Goal: Task Accomplishment & Management: Manage account settings

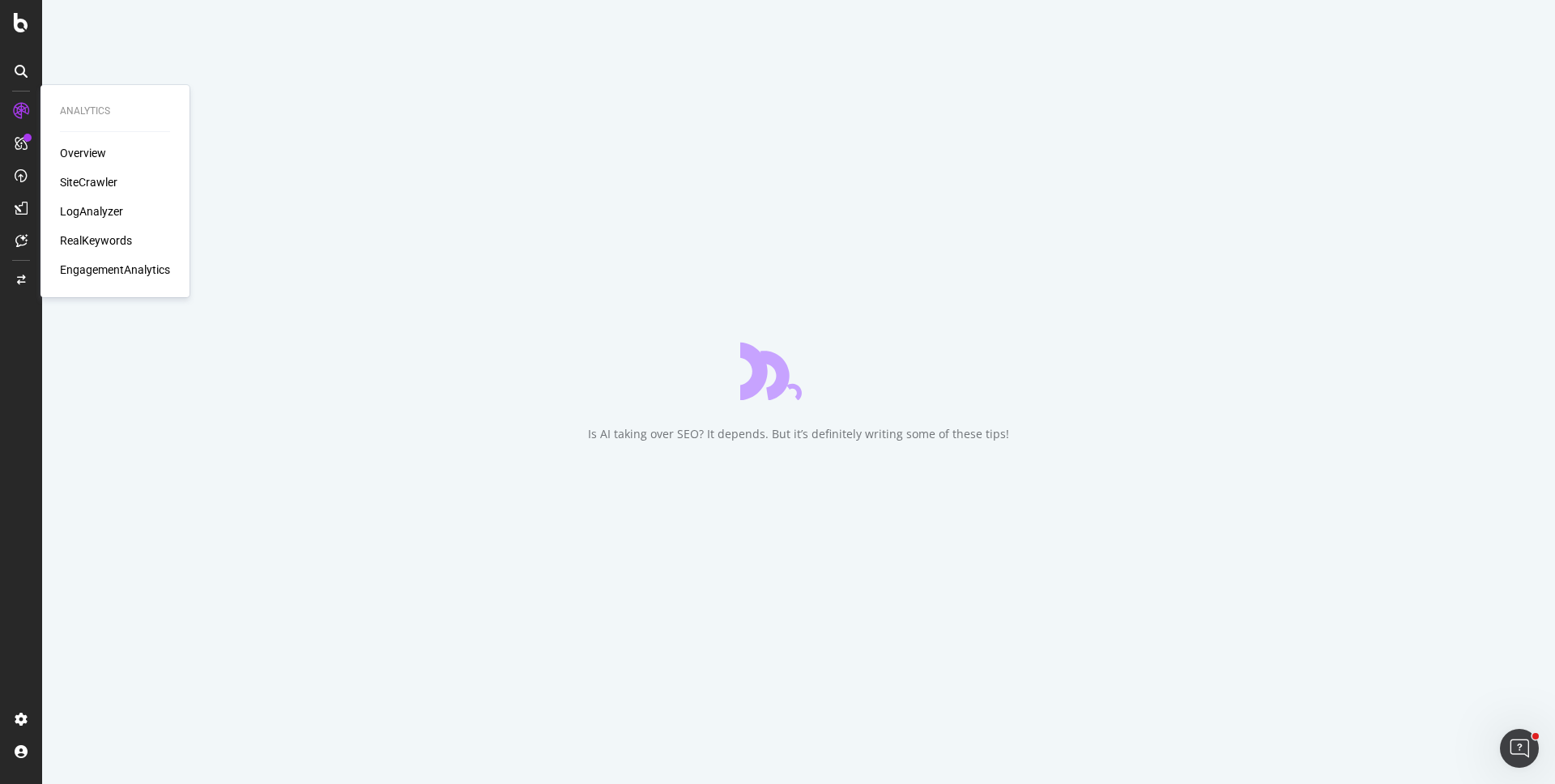
click at [89, 176] on div "SiteCrawler" at bounding box center [88, 182] width 58 height 16
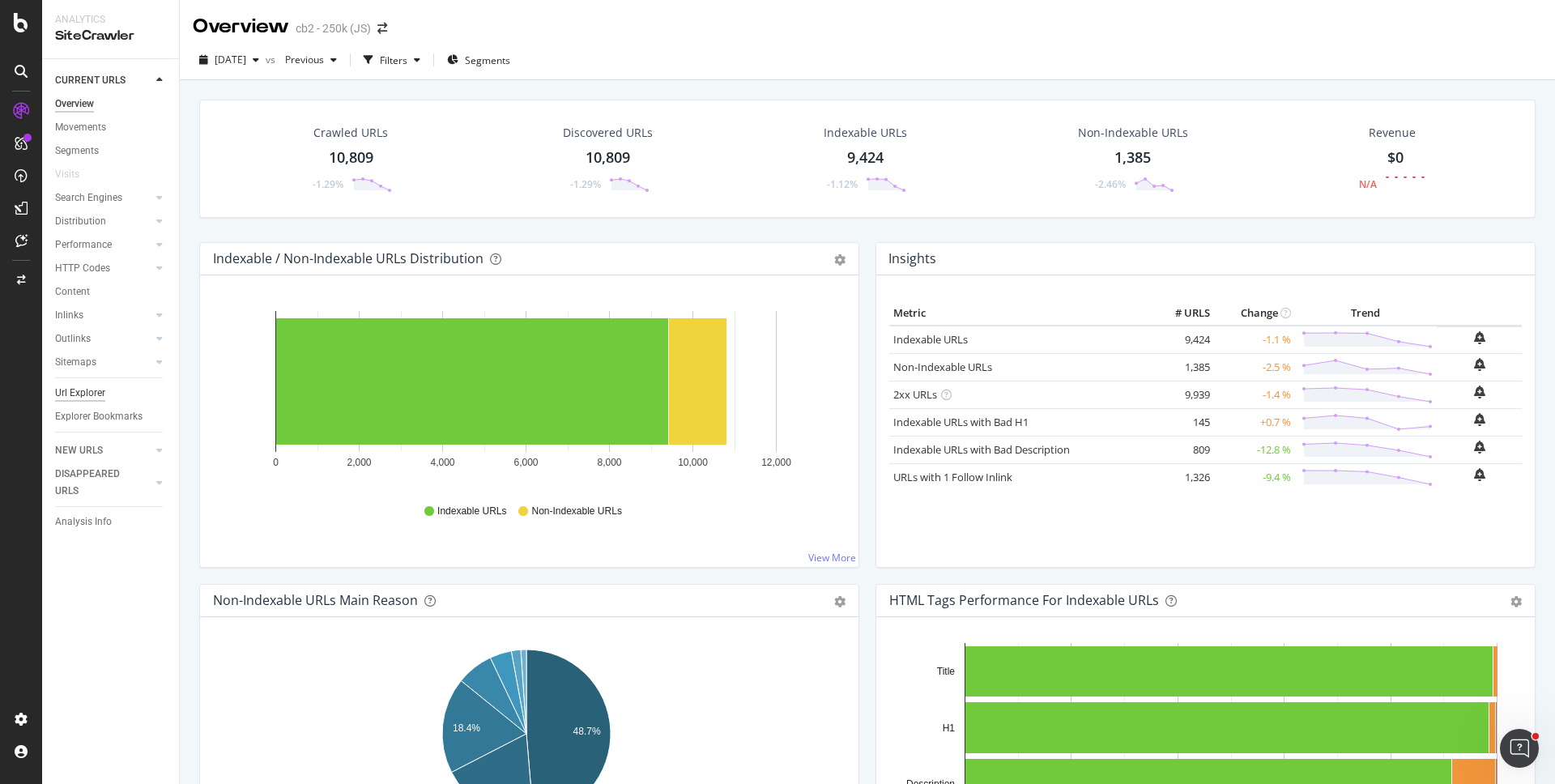
click at [91, 386] on div "Url Explorer" at bounding box center [80, 393] width 50 height 17
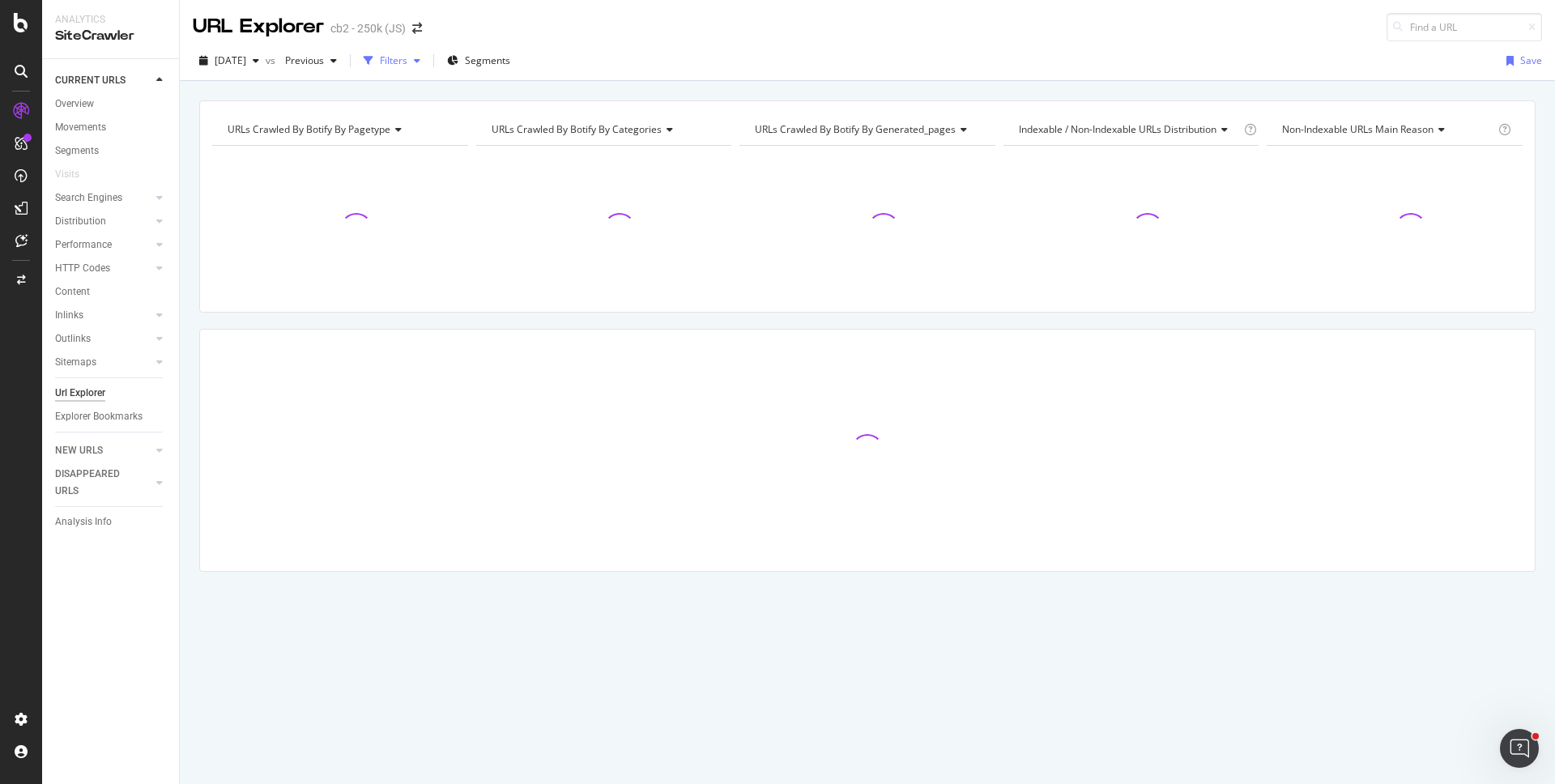
click at [408, 59] on div "Filters" at bounding box center [394, 60] width 27 height 14
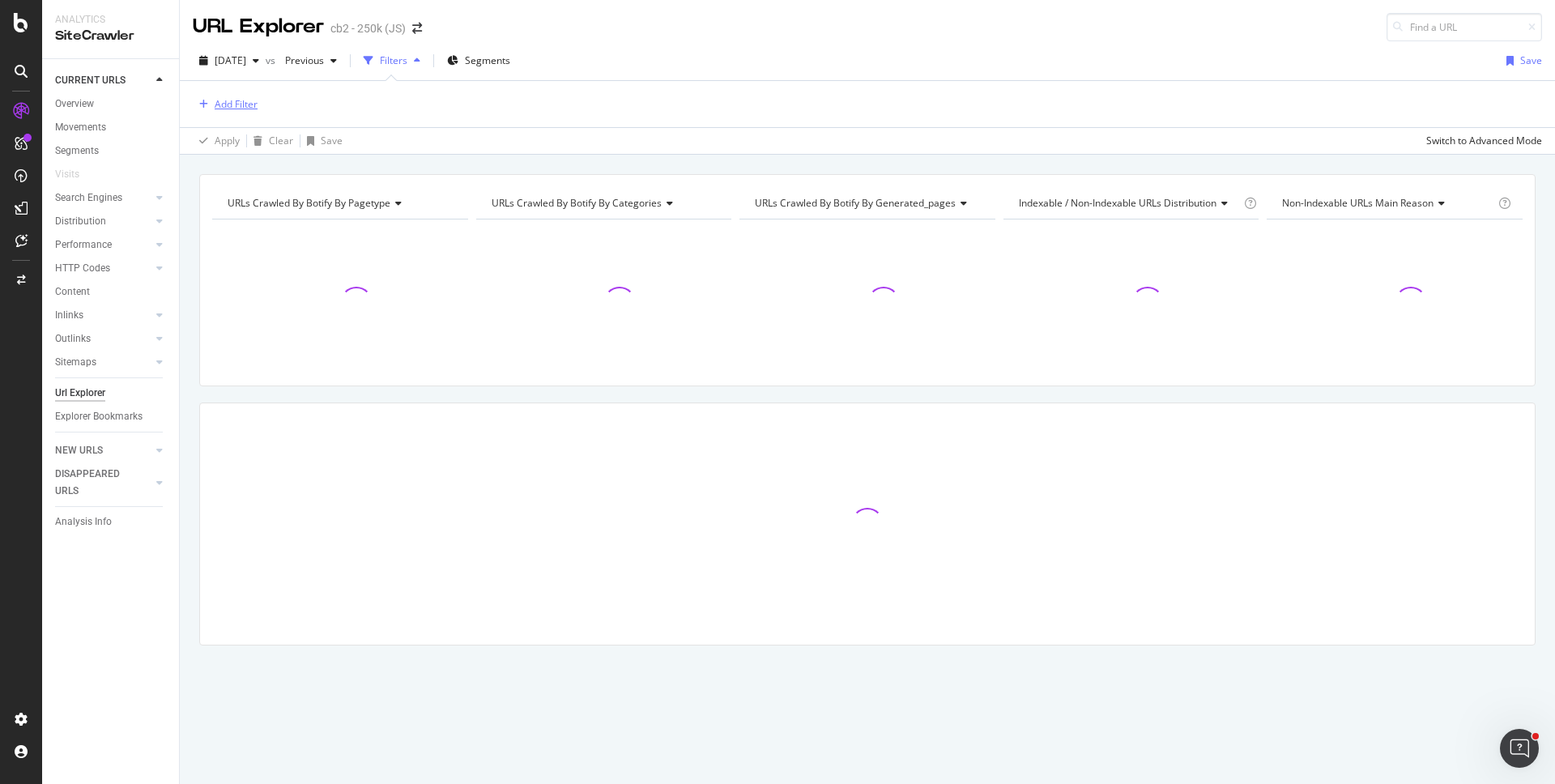
click at [241, 100] on div "Add Filter" at bounding box center [235, 103] width 43 height 14
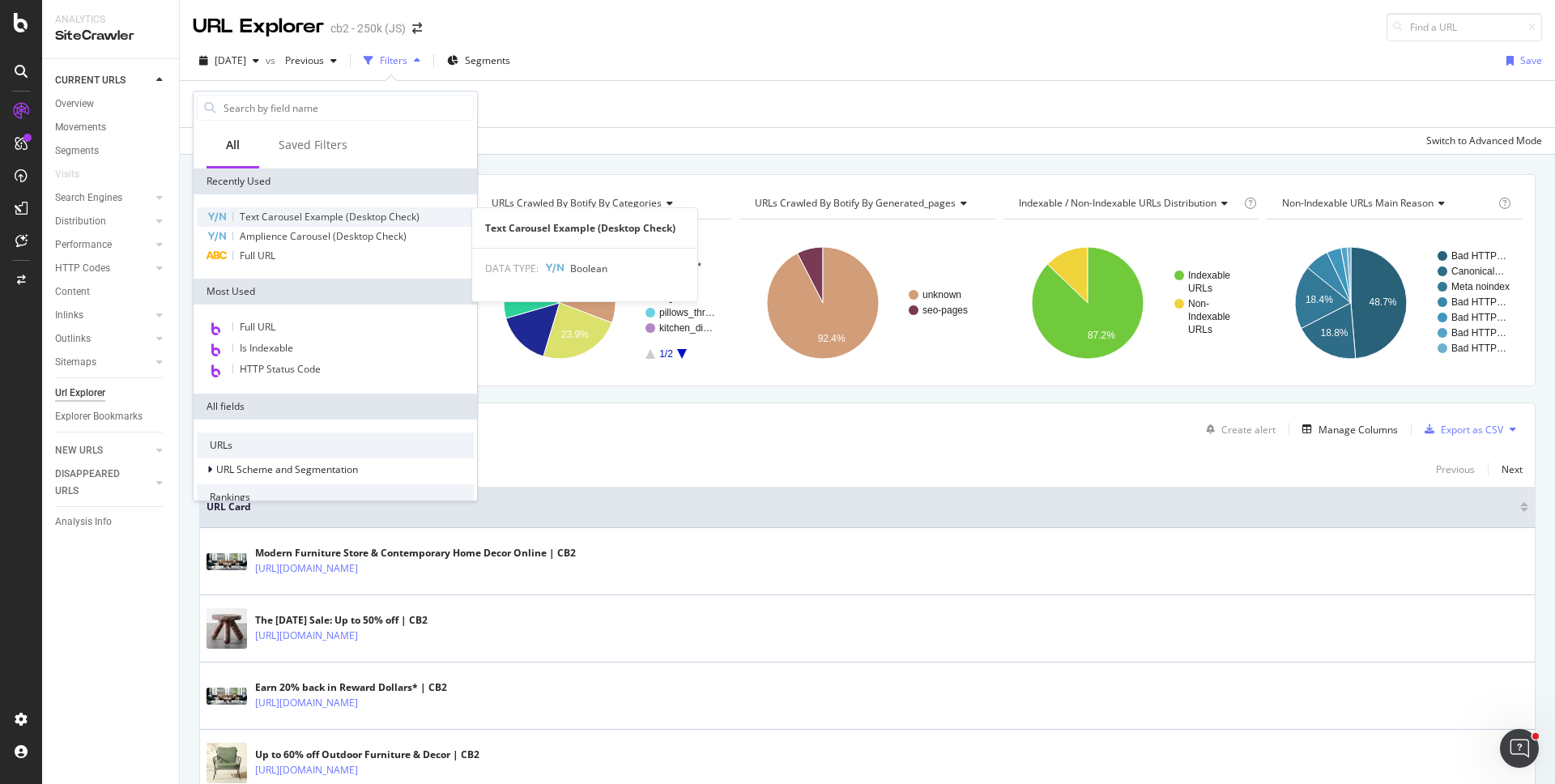
click at [294, 216] on span "Text Carousel Example (Desktop Check)" at bounding box center [330, 216] width 180 height 14
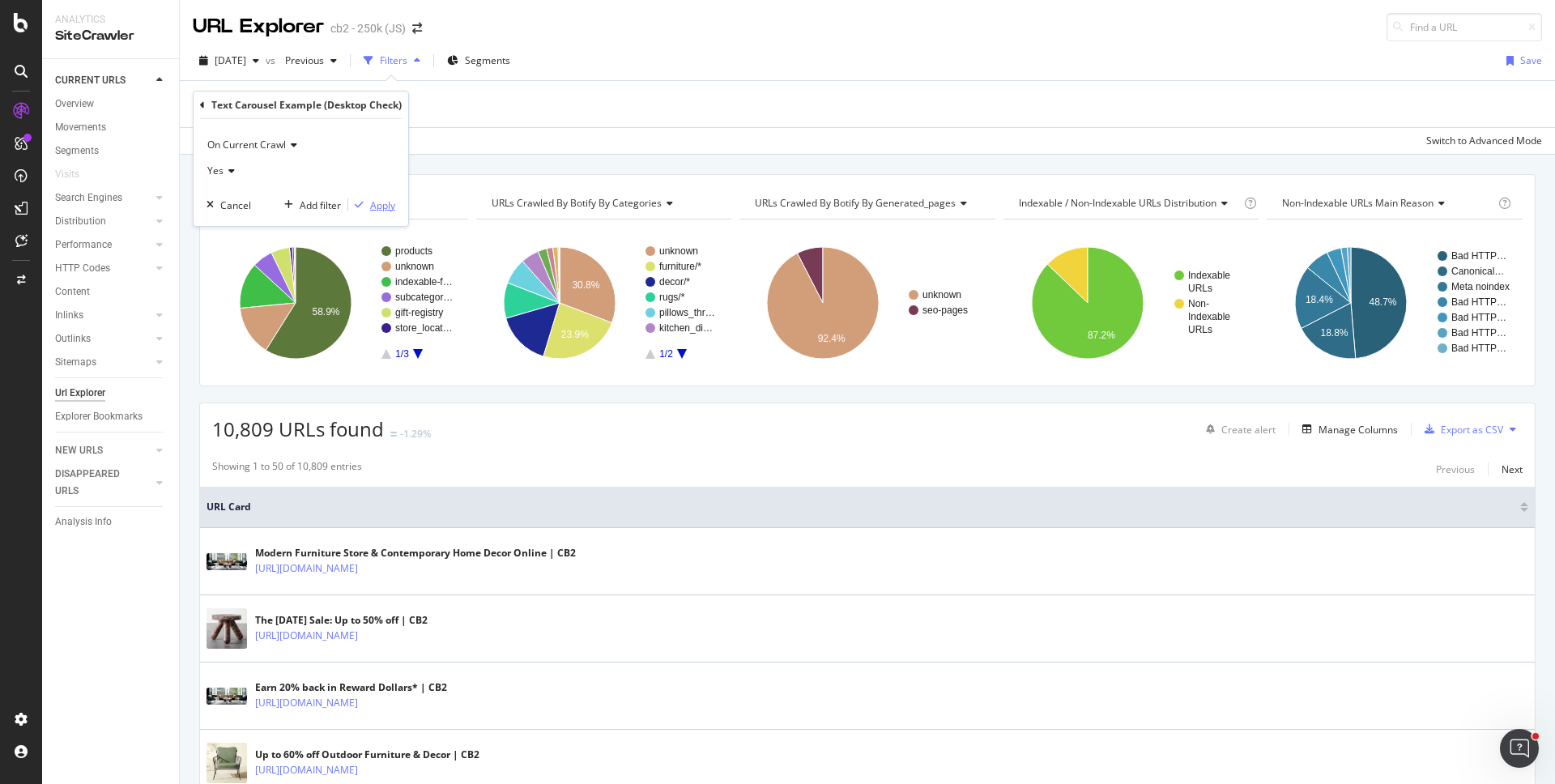
click at [389, 212] on div "Apply" at bounding box center [382, 205] width 25 height 14
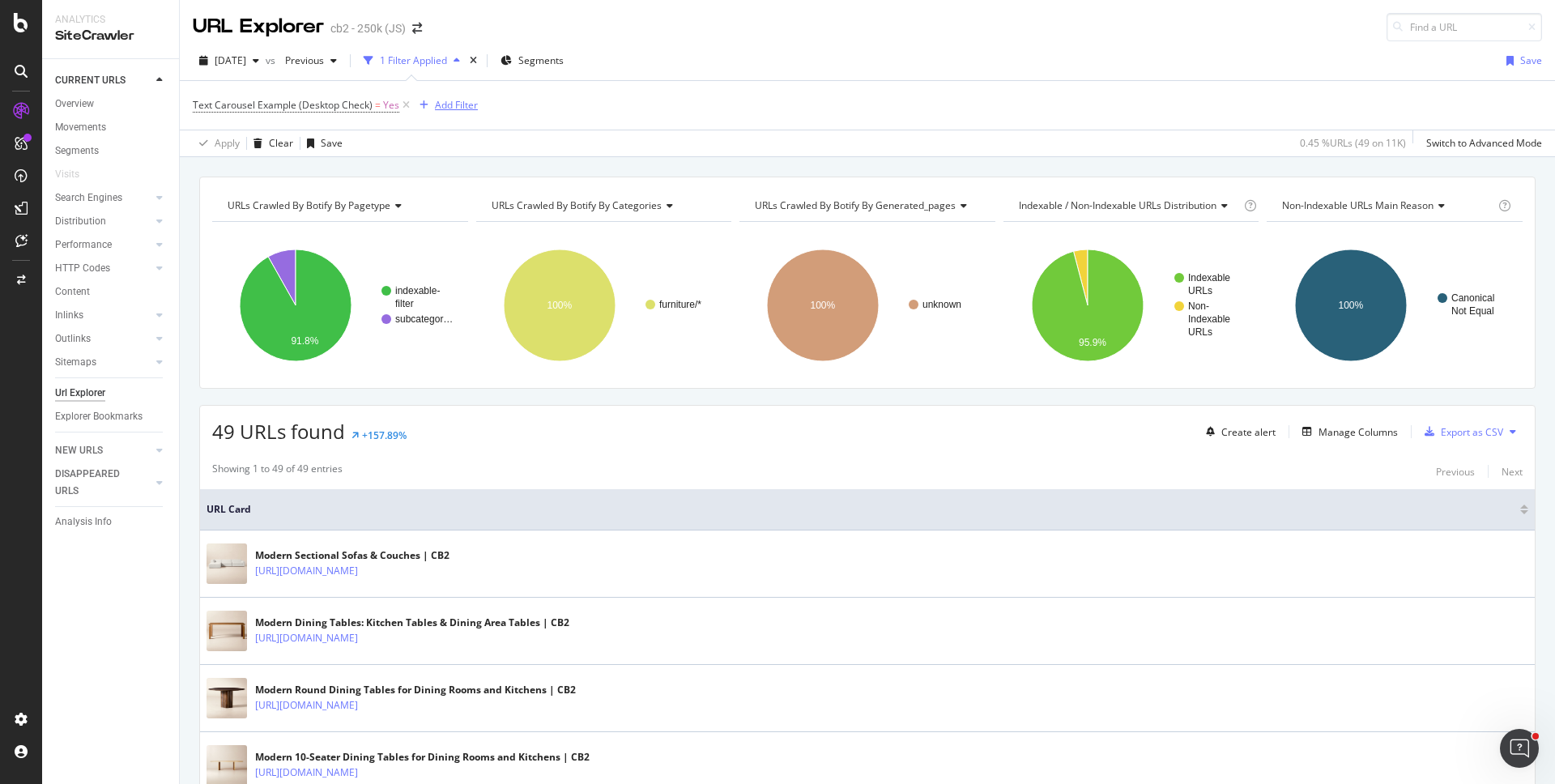
click at [455, 108] on div "Add Filter" at bounding box center [456, 104] width 43 height 14
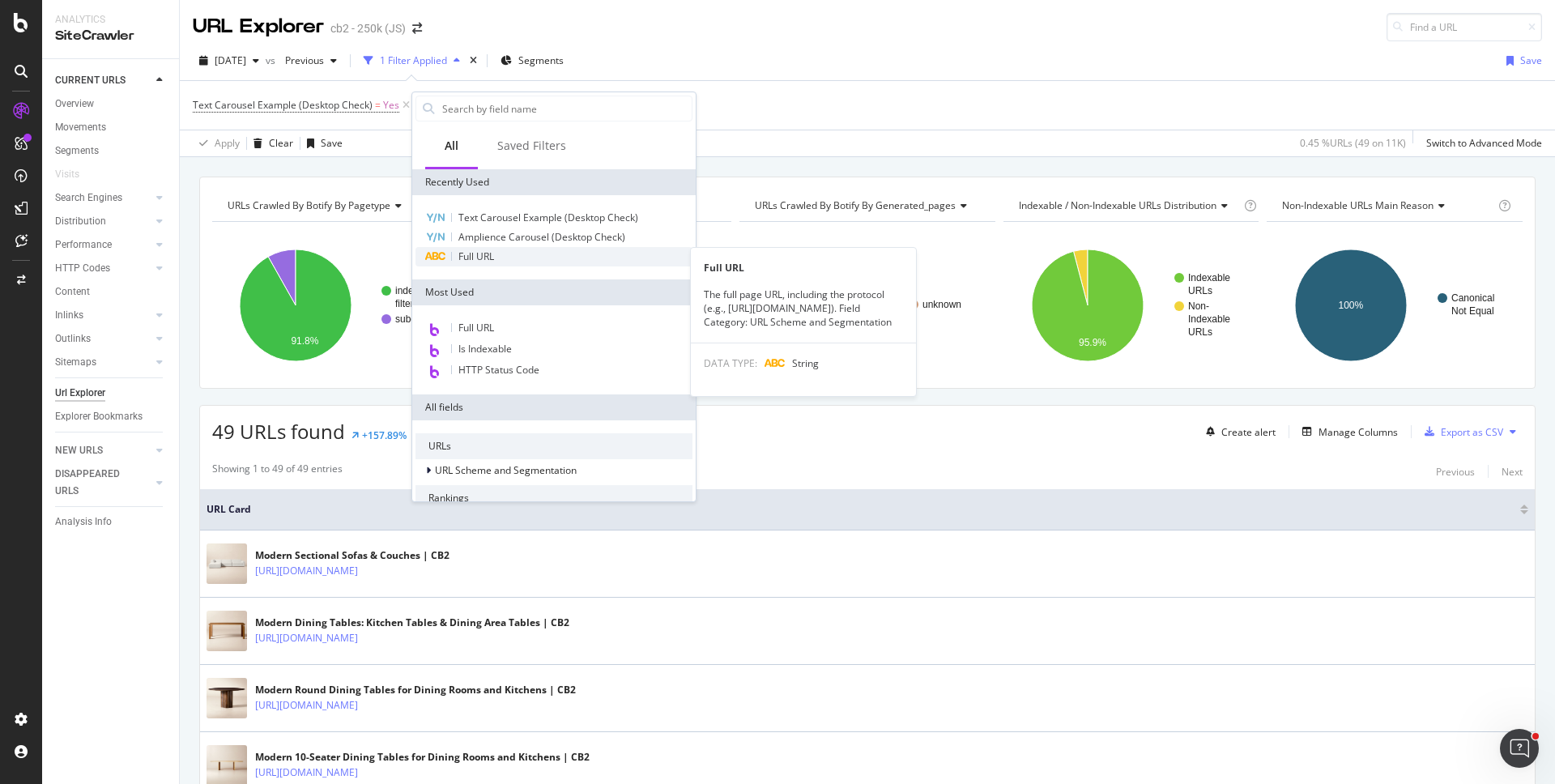
click at [477, 254] on span "Full URL" at bounding box center [476, 256] width 36 height 14
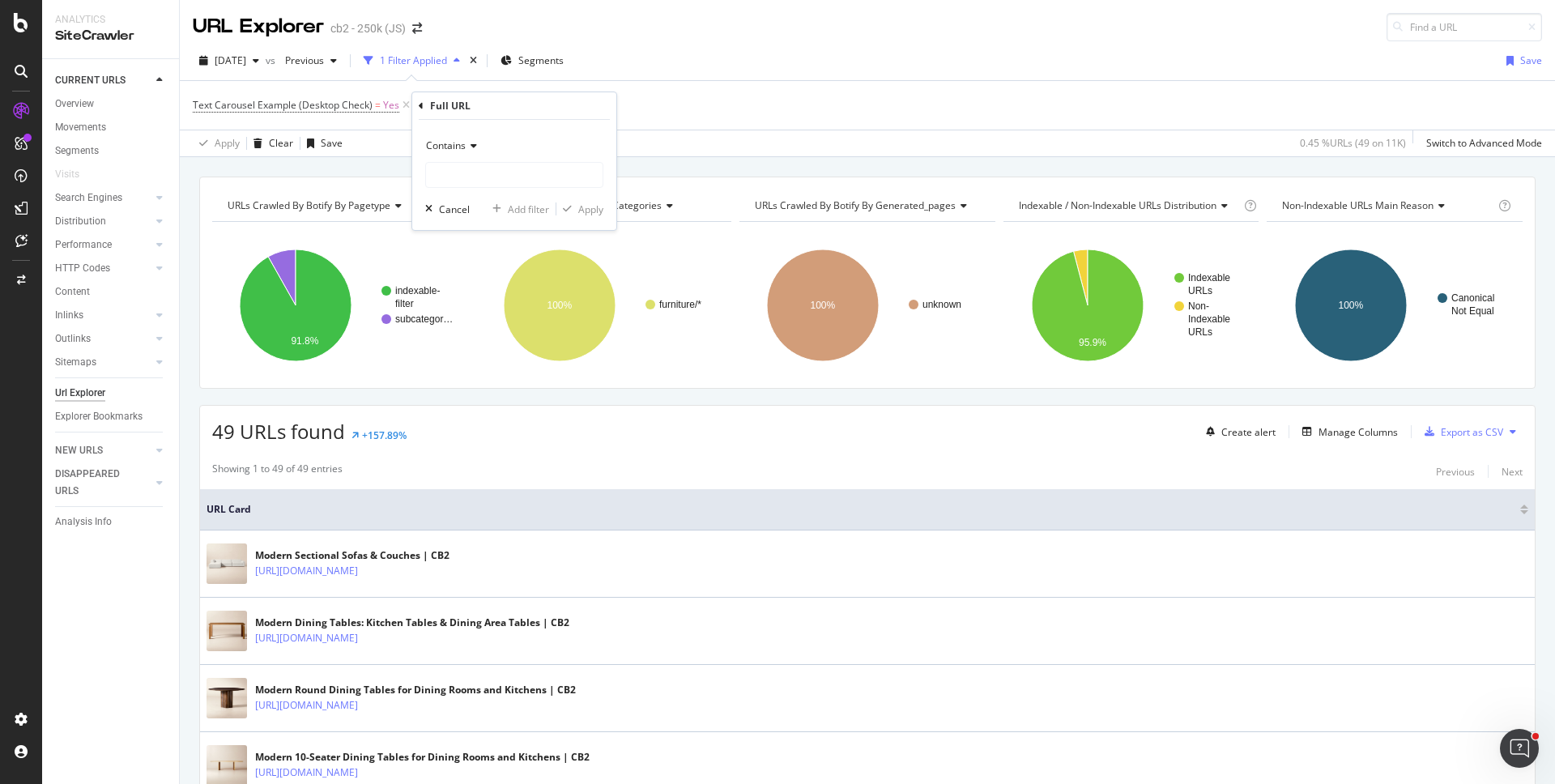
click at [464, 146] on span "Contains" at bounding box center [445, 145] width 39 height 14
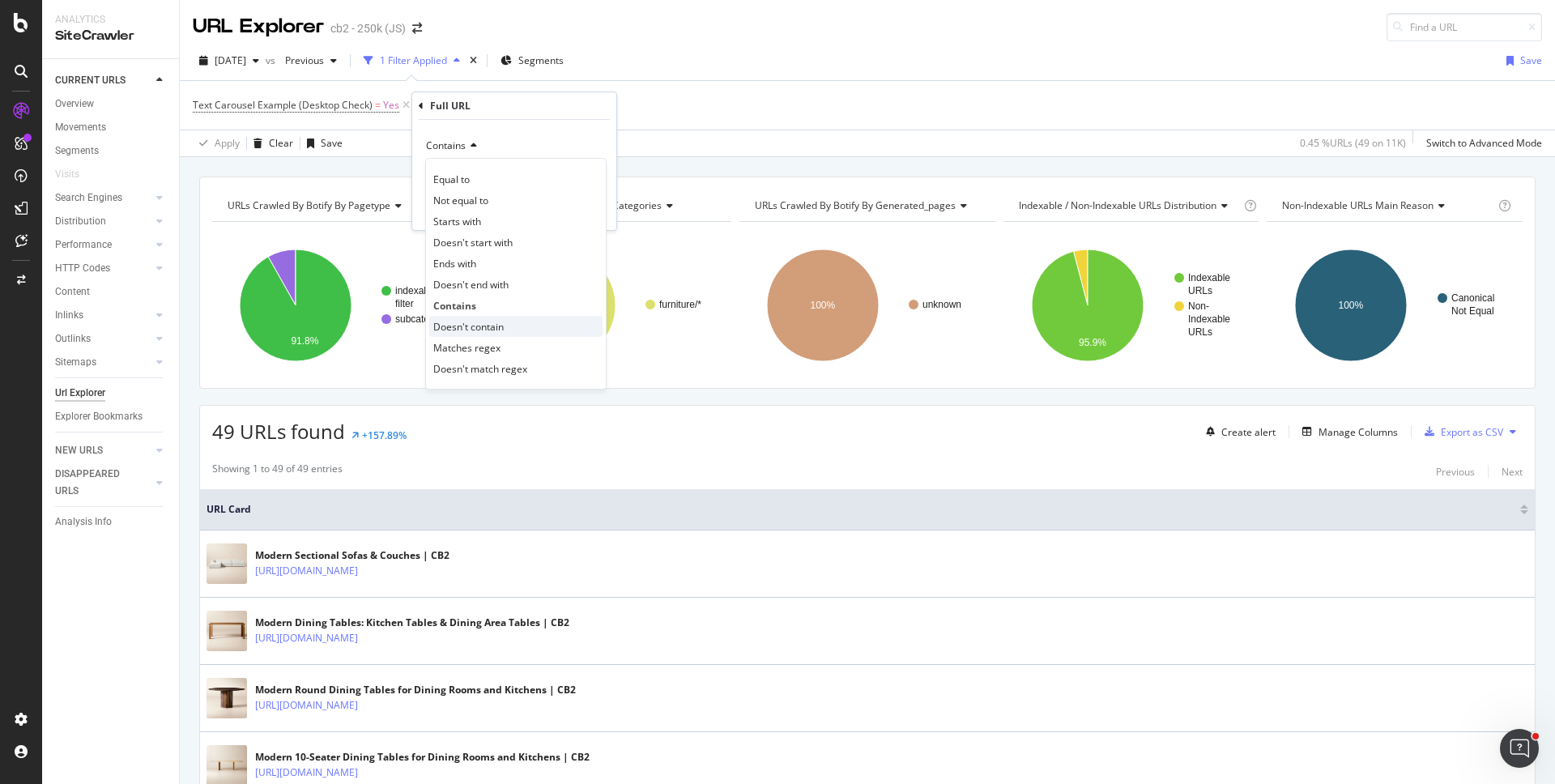
click at [476, 322] on span "Doesn't contain" at bounding box center [468, 326] width 71 height 14
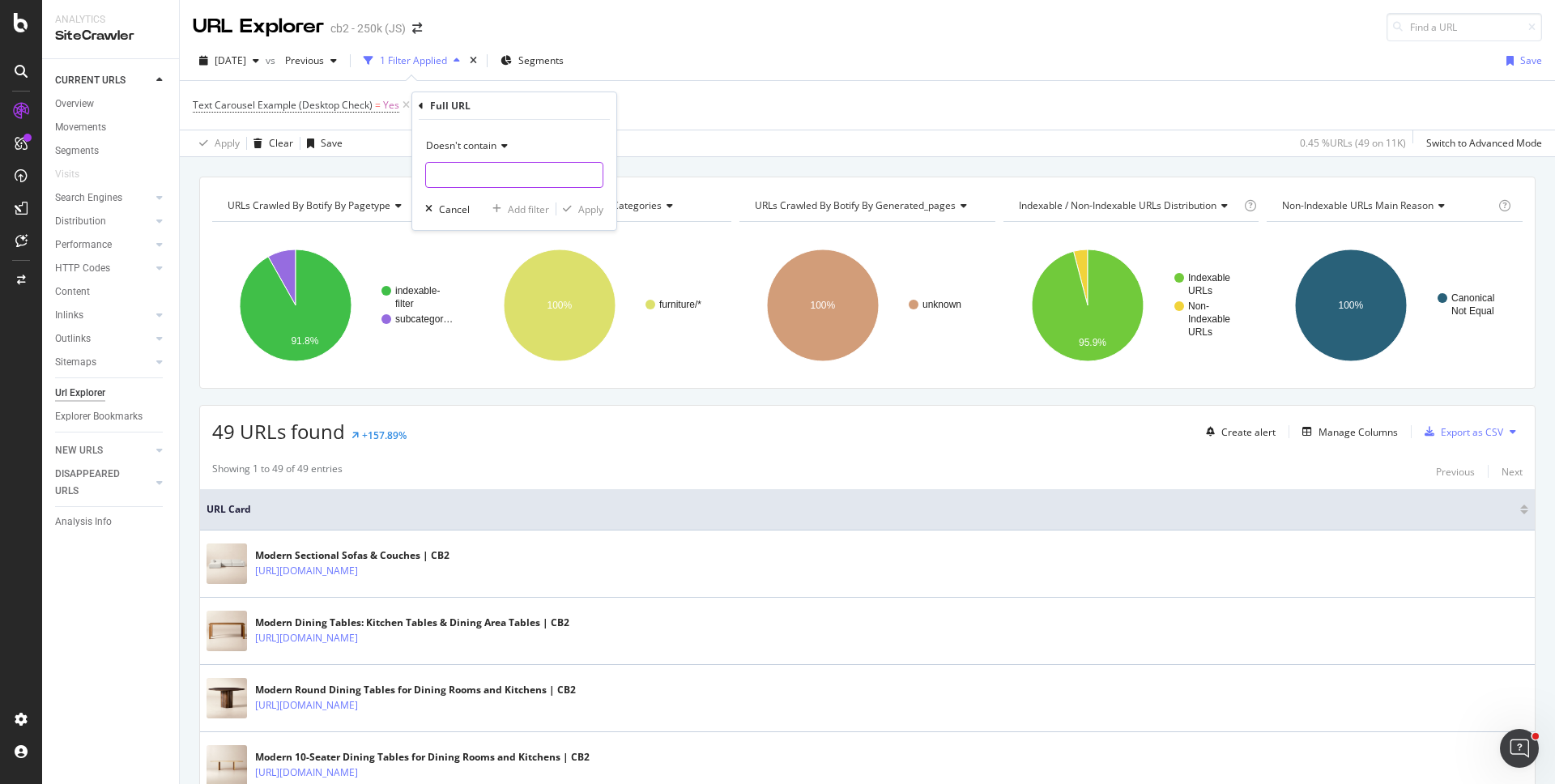
click at [485, 172] on input "text" at bounding box center [514, 175] width 177 height 26
click at [431, 178] on input "filters/" at bounding box center [502, 175] width 153 height 26
type input "/filters/"
click at [603, 213] on div "Doesn't contain /filters/ Cancel Add filter Apply" at bounding box center [514, 175] width 204 height 110
click at [592, 212] on div "Apply" at bounding box center [590, 209] width 25 height 14
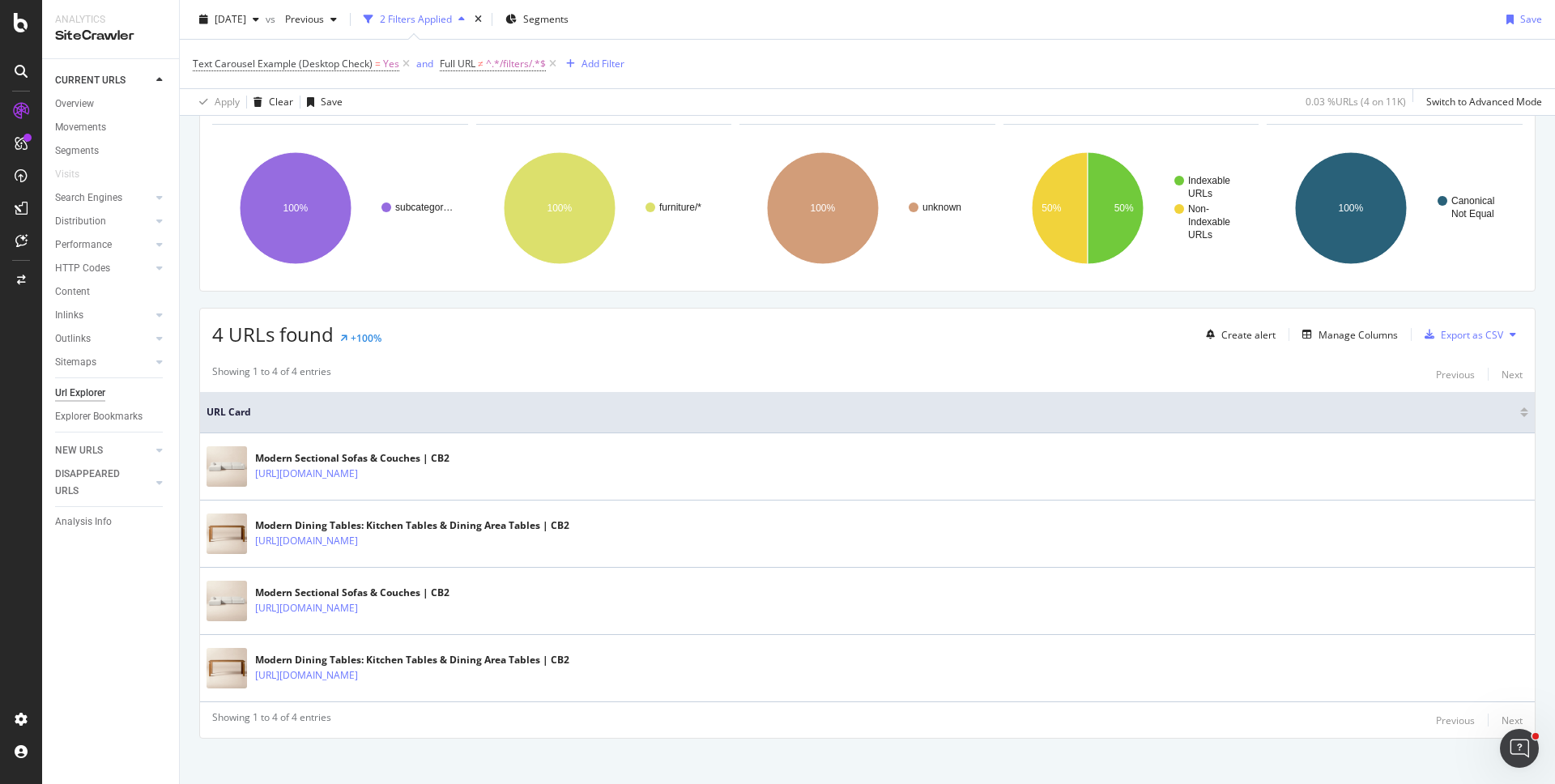
scroll to position [108, 0]
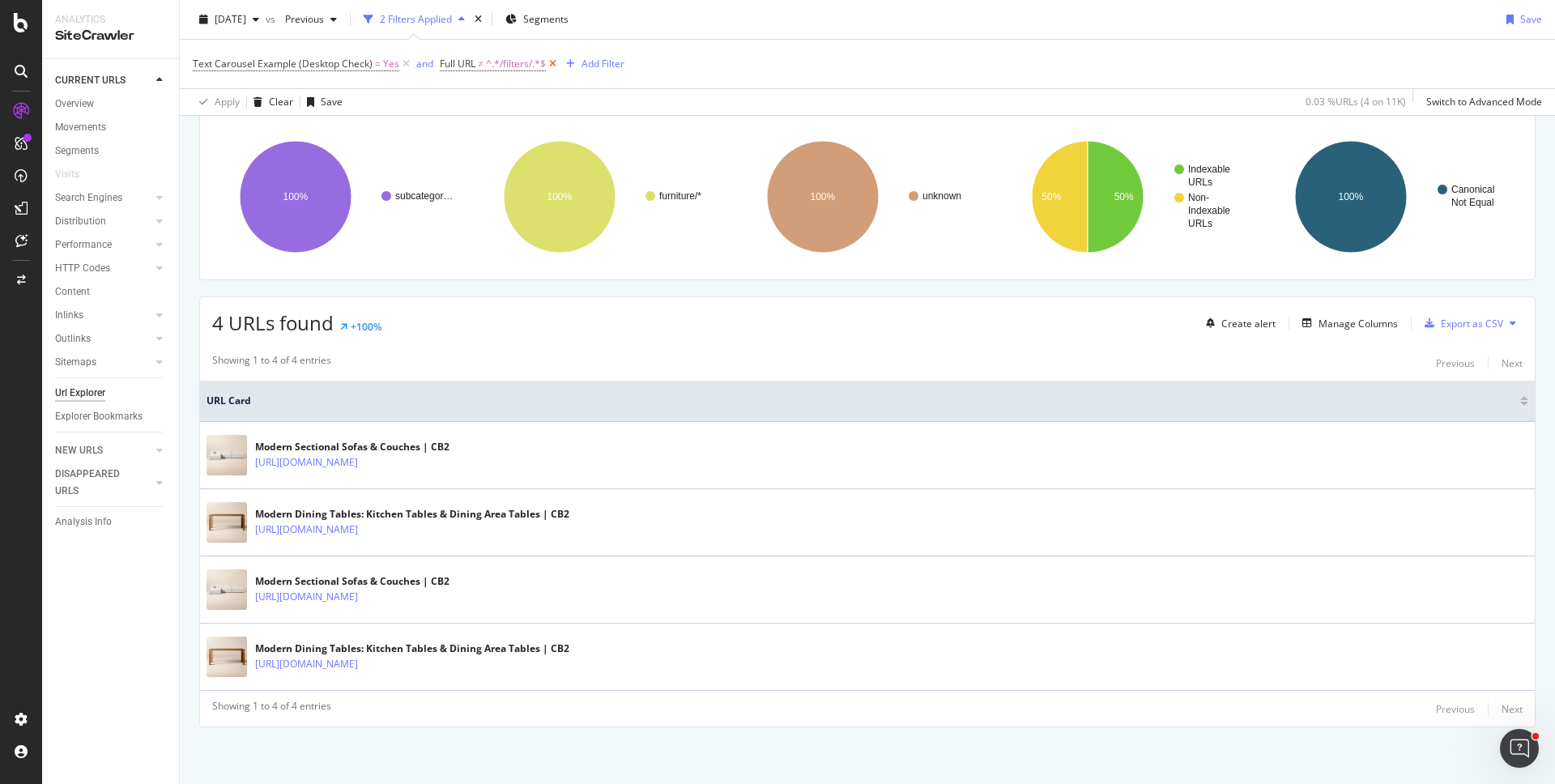
click at [553, 64] on icon at bounding box center [553, 64] width 14 height 16
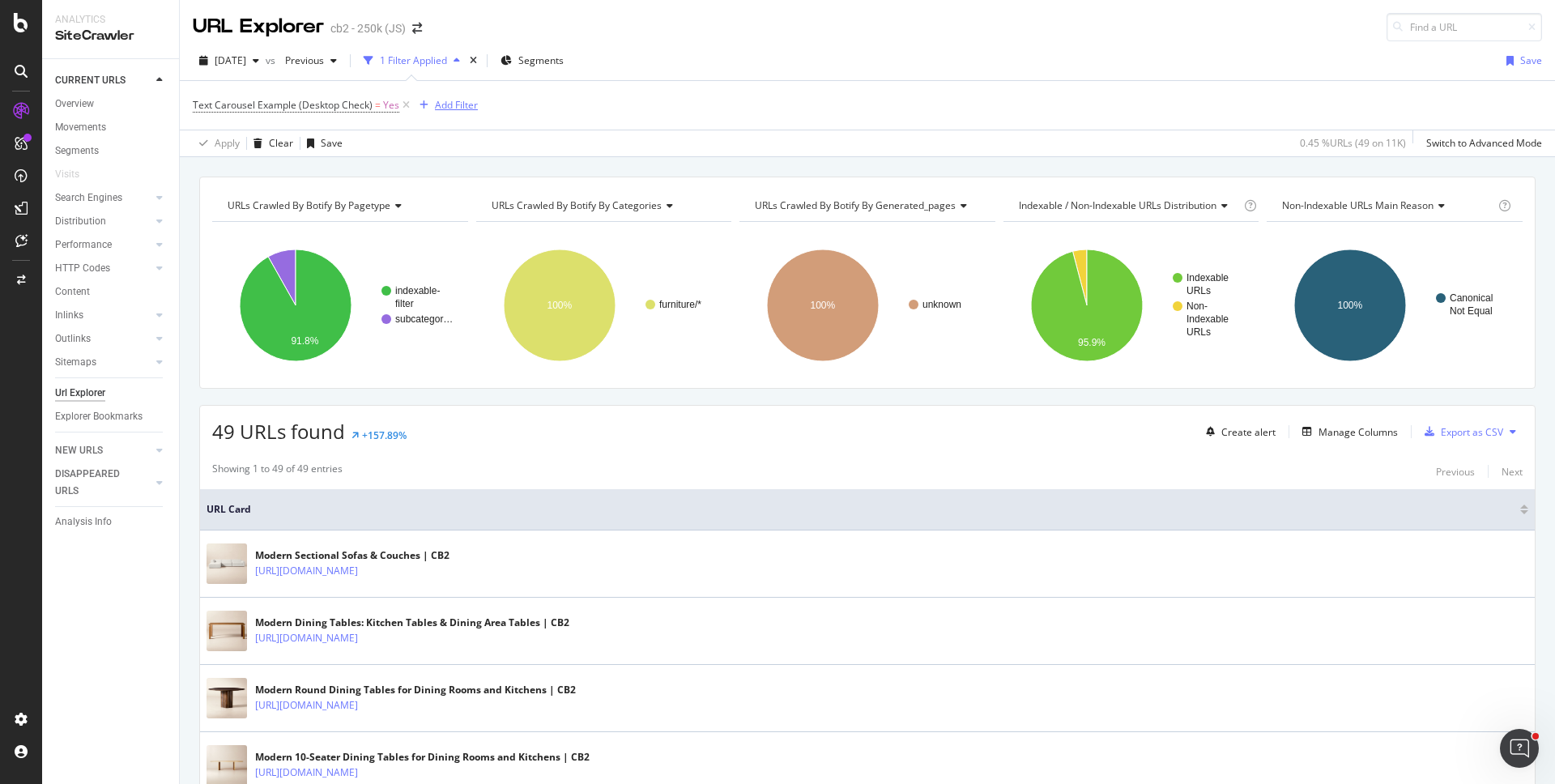
click at [440, 106] on div "Add Filter" at bounding box center [456, 104] width 43 height 14
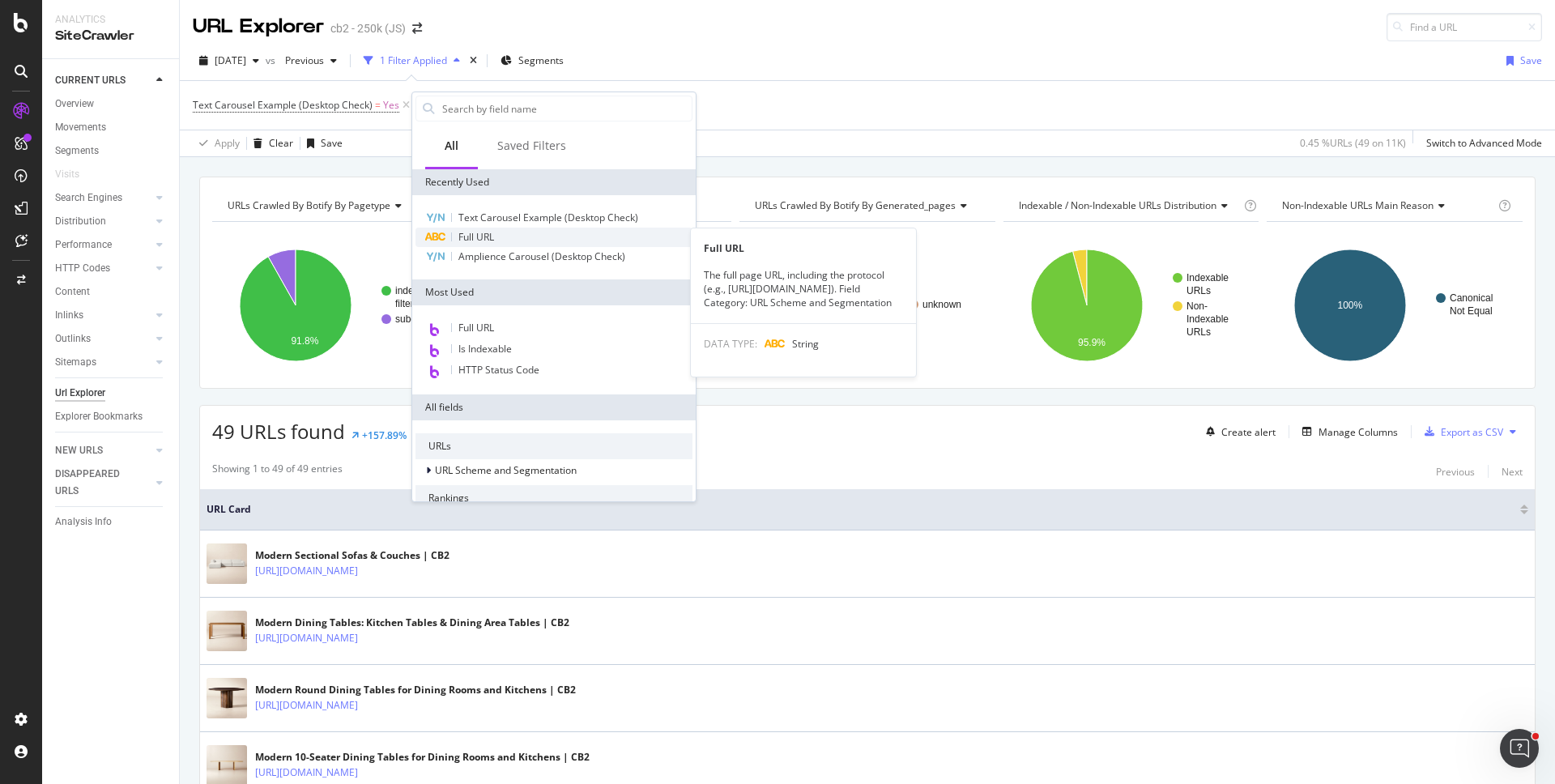
click at [476, 242] on span "Full URL" at bounding box center [476, 236] width 36 height 14
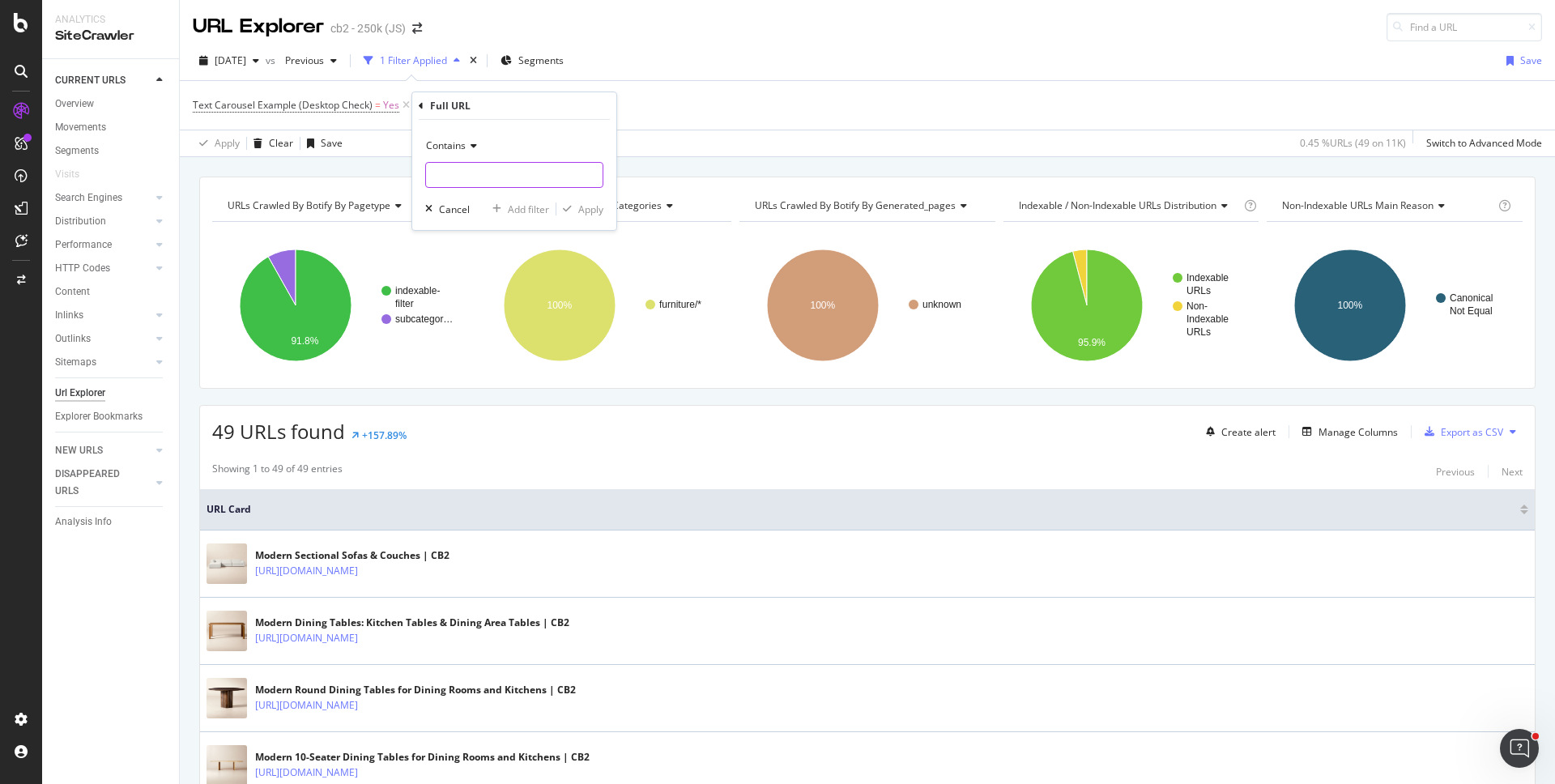
click at [484, 175] on input "text" at bounding box center [514, 175] width 177 height 26
click at [465, 153] on div "Contains" at bounding box center [514, 146] width 178 height 26
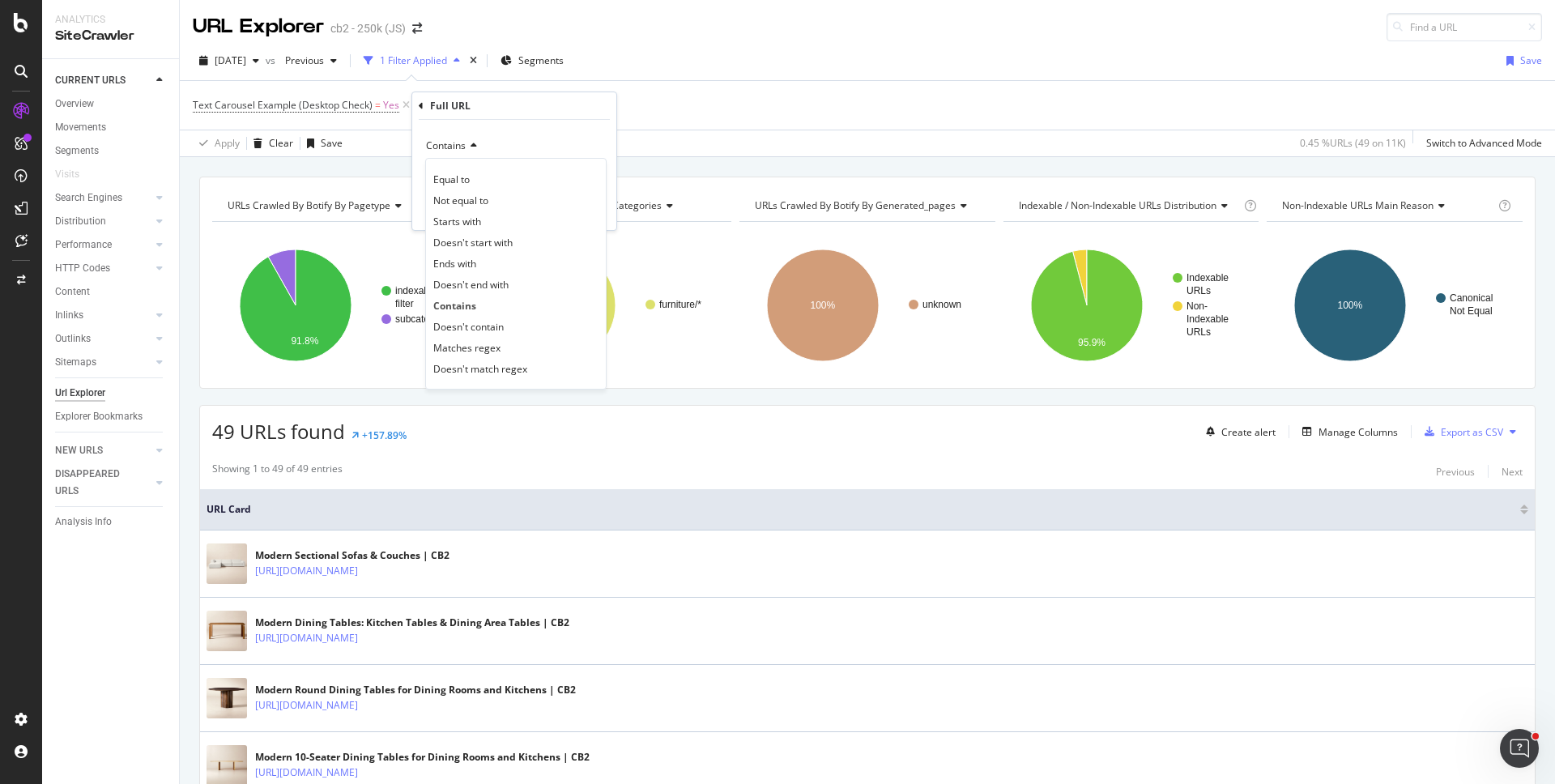
drag, startPoint x: 472, startPoint y: 330, endPoint x: 477, endPoint y: 296, distance: 34.4
click at [472, 327] on span "Doesn't contain" at bounding box center [468, 326] width 71 height 14
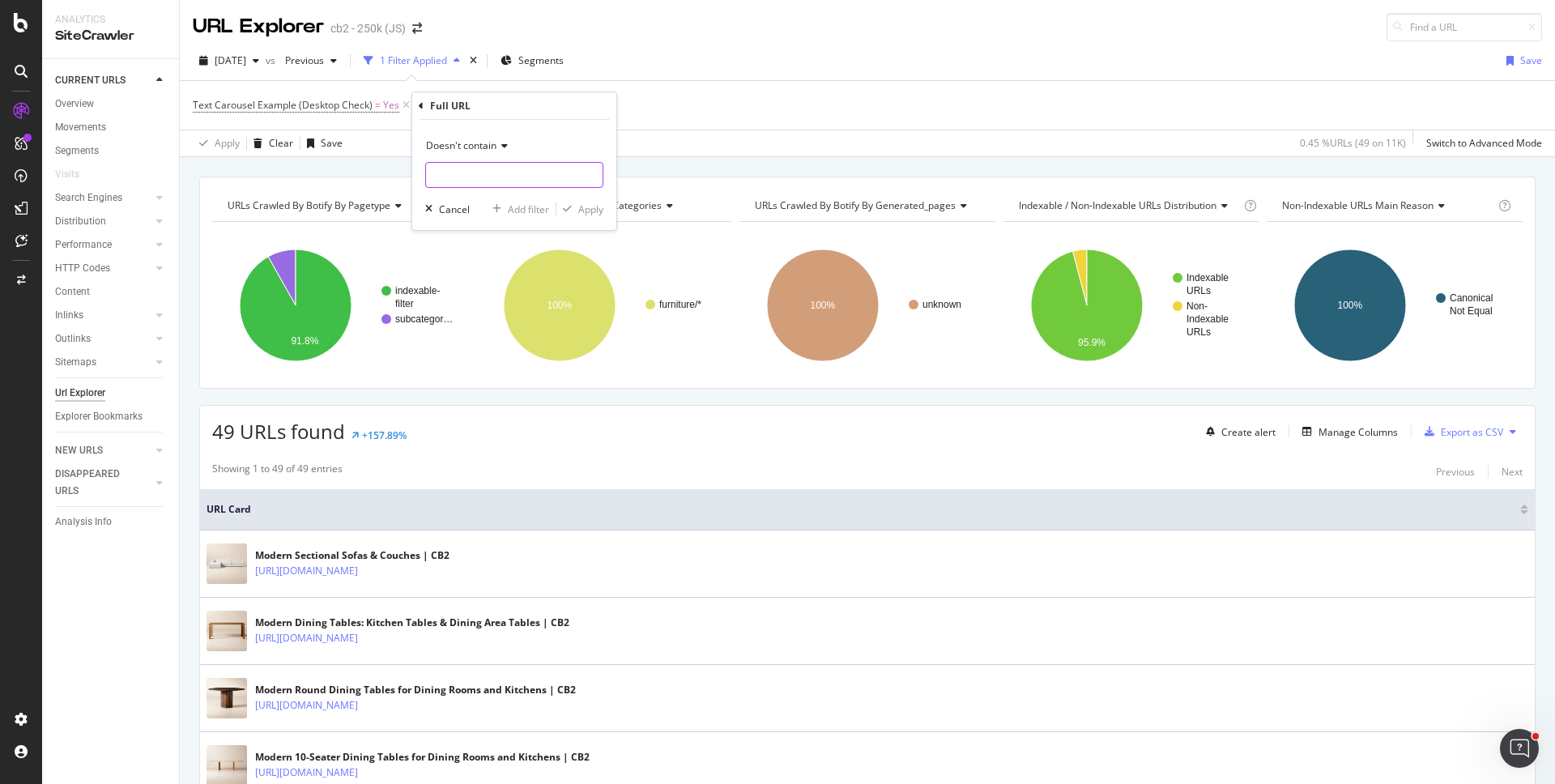
click at [494, 175] on input "text" at bounding box center [514, 175] width 177 height 26
type input "filters"
click at [587, 210] on div "Apply" at bounding box center [590, 209] width 25 height 14
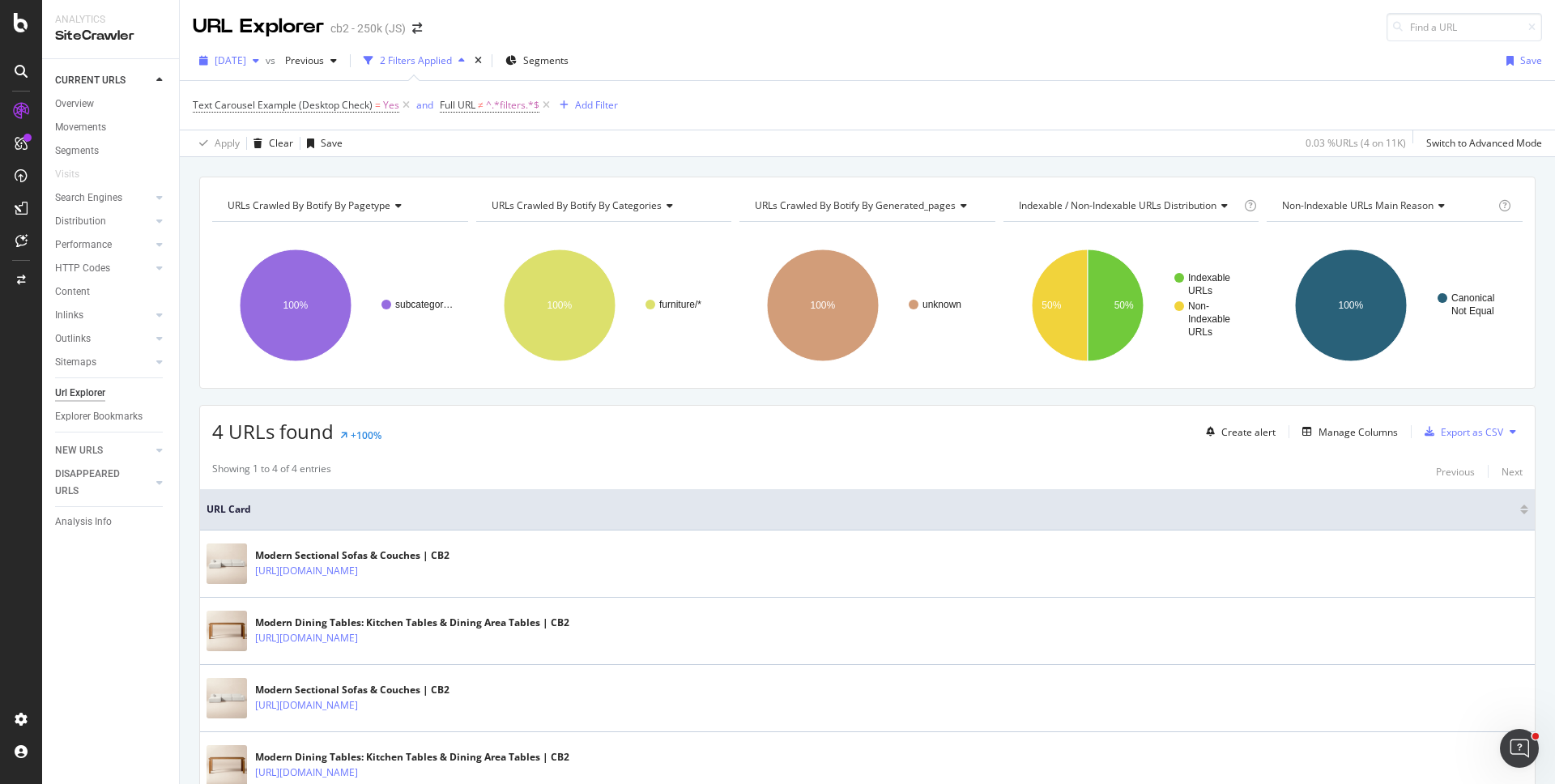
click at [233, 63] on span "[DATE]" at bounding box center [230, 60] width 31 height 14
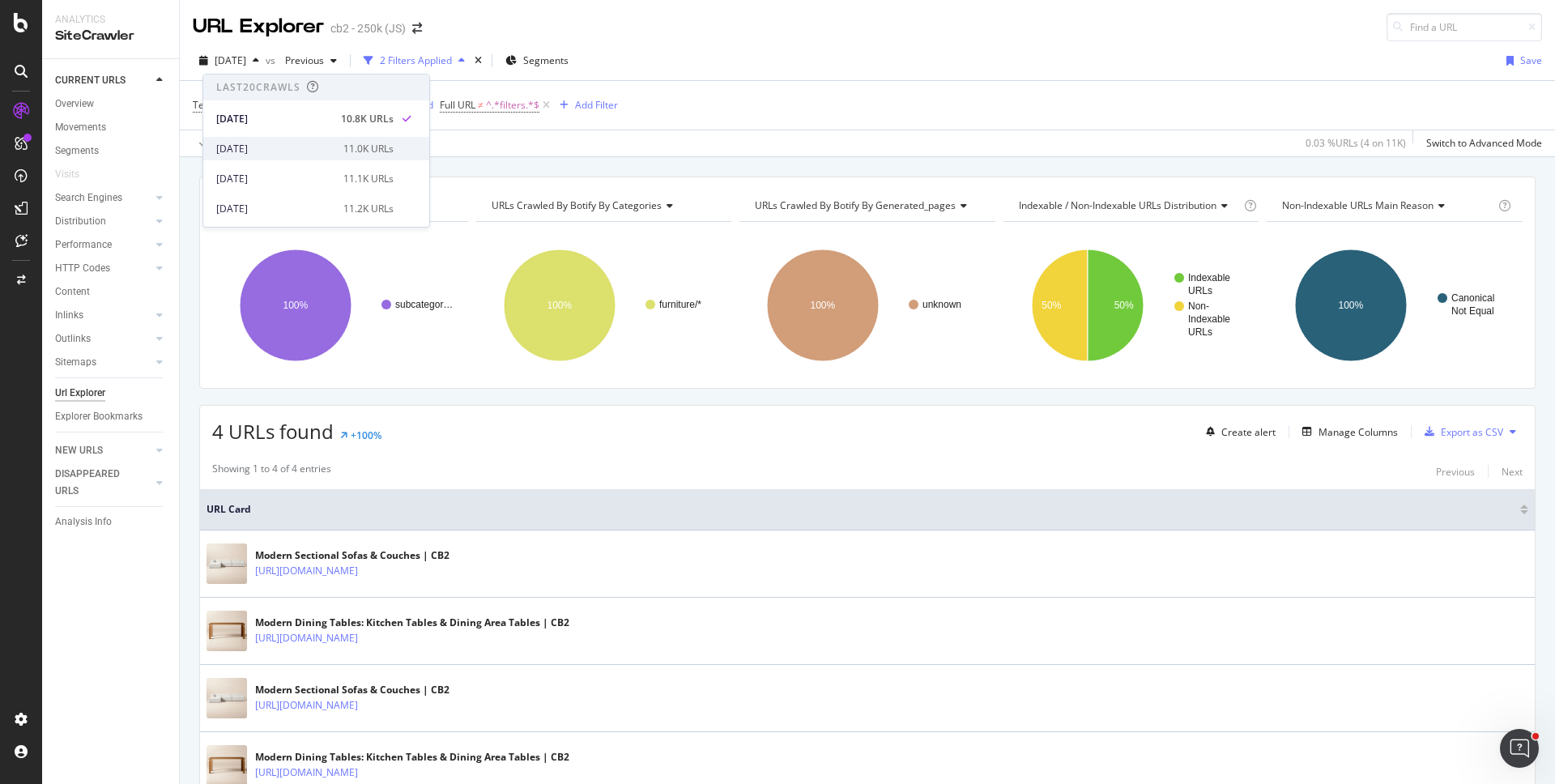
click at [268, 146] on div "[DATE]" at bounding box center [275, 149] width 117 height 15
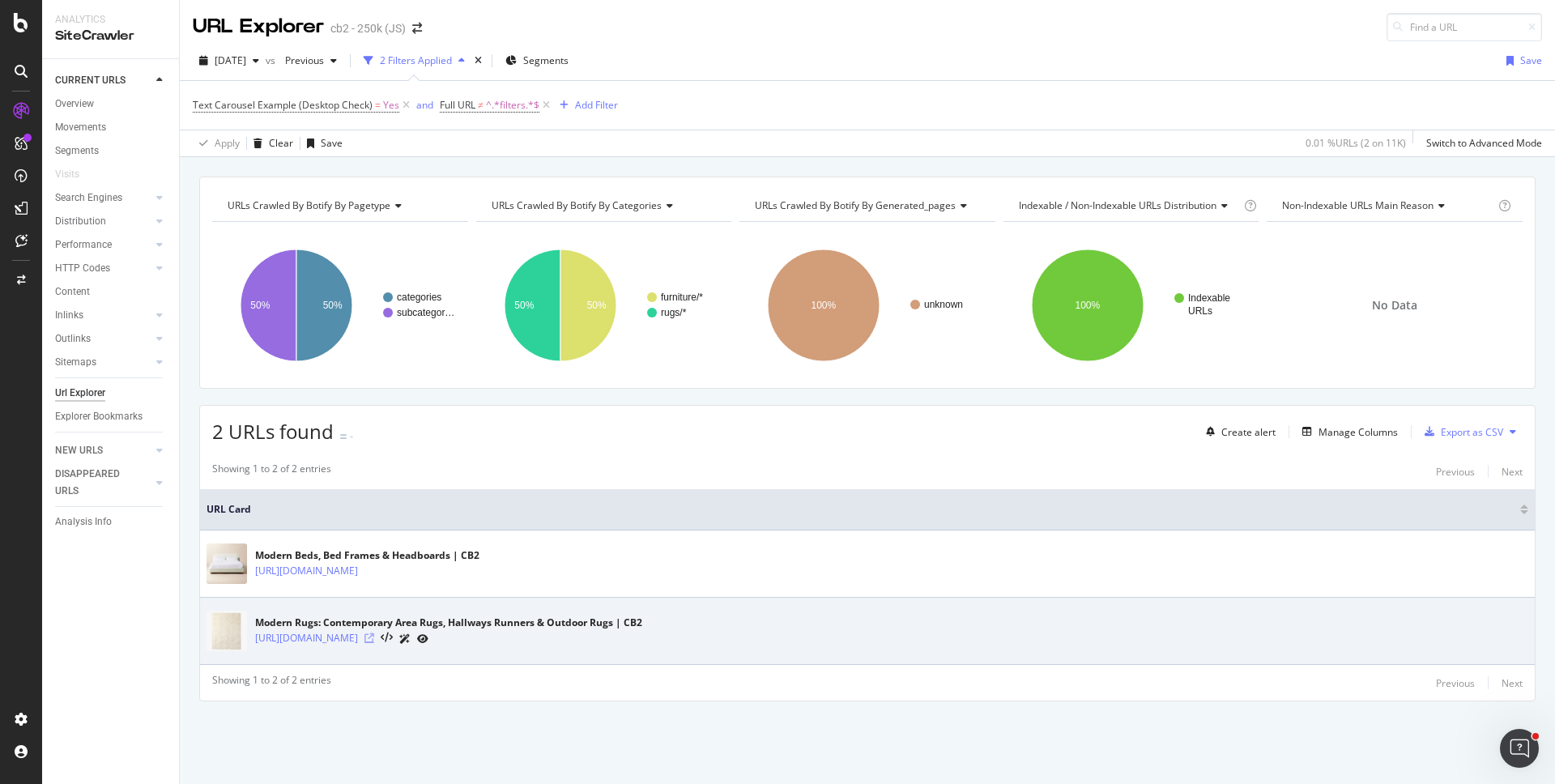
click at [374, 637] on icon at bounding box center [369, 637] width 10 height 10
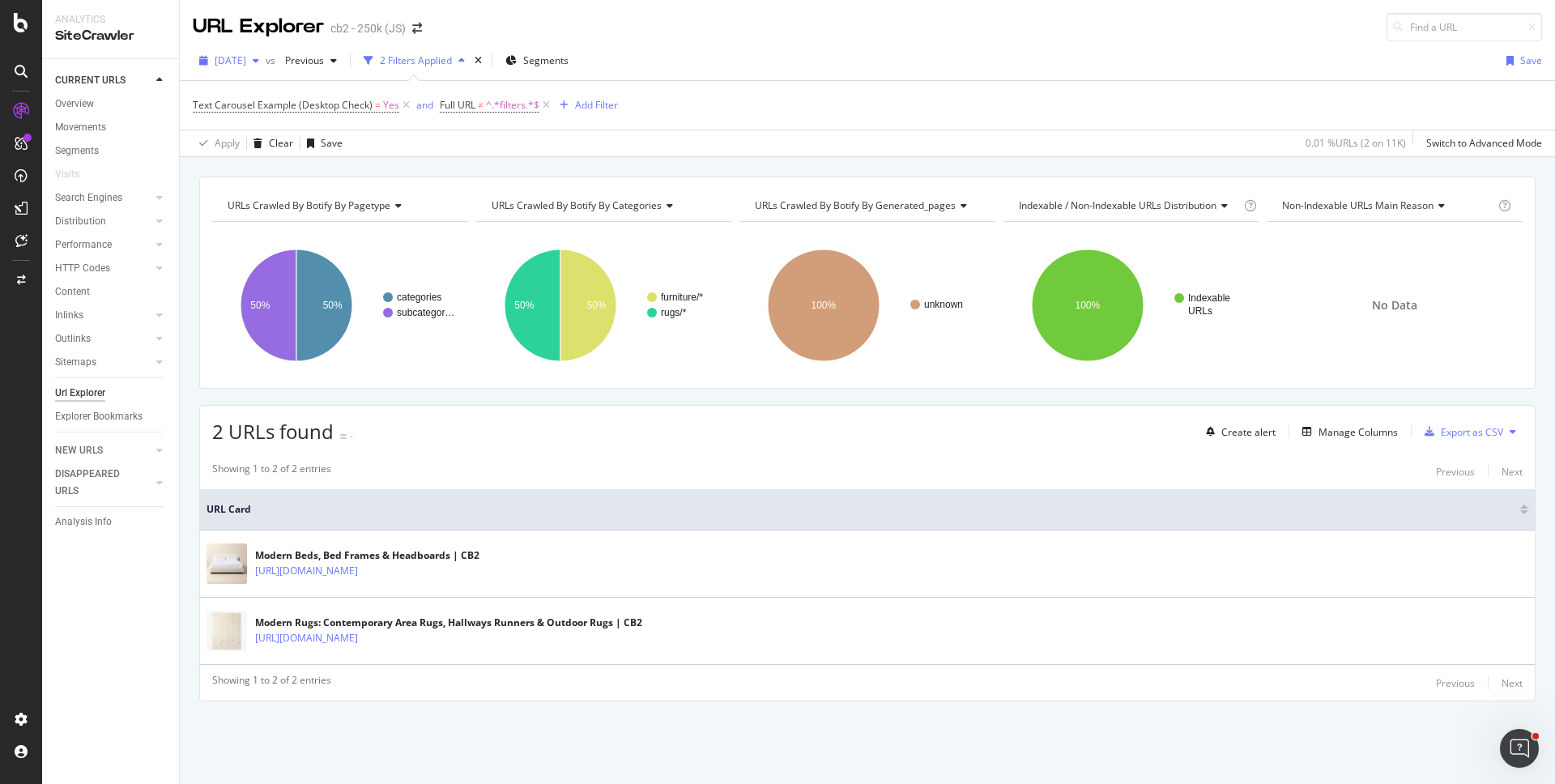
click at [234, 70] on div "[DATE]" at bounding box center [229, 60] width 73 height 25
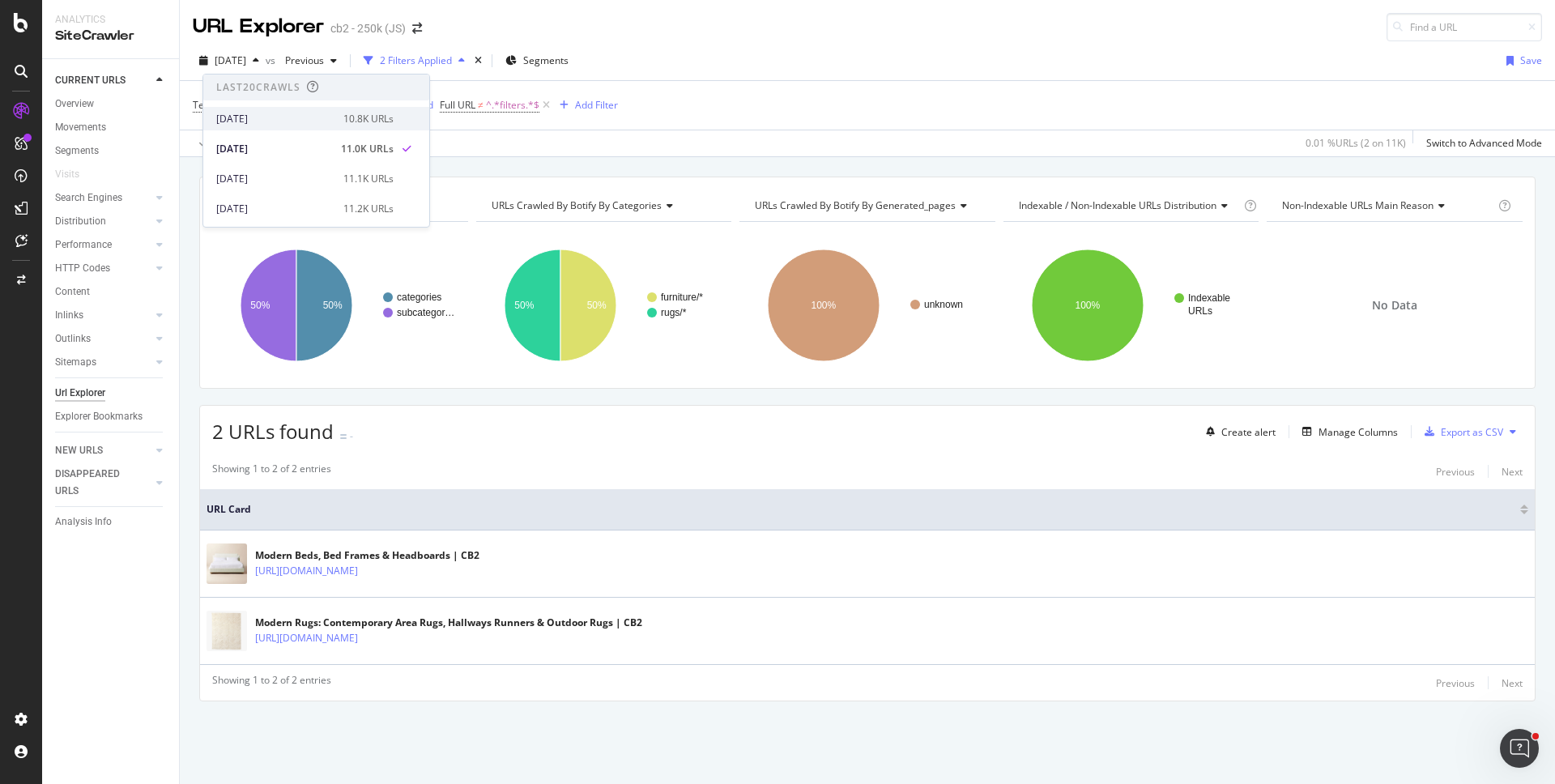
click at [258, 115] on div "[DATE]" at bounding box center [275, 119] width 117 height 15
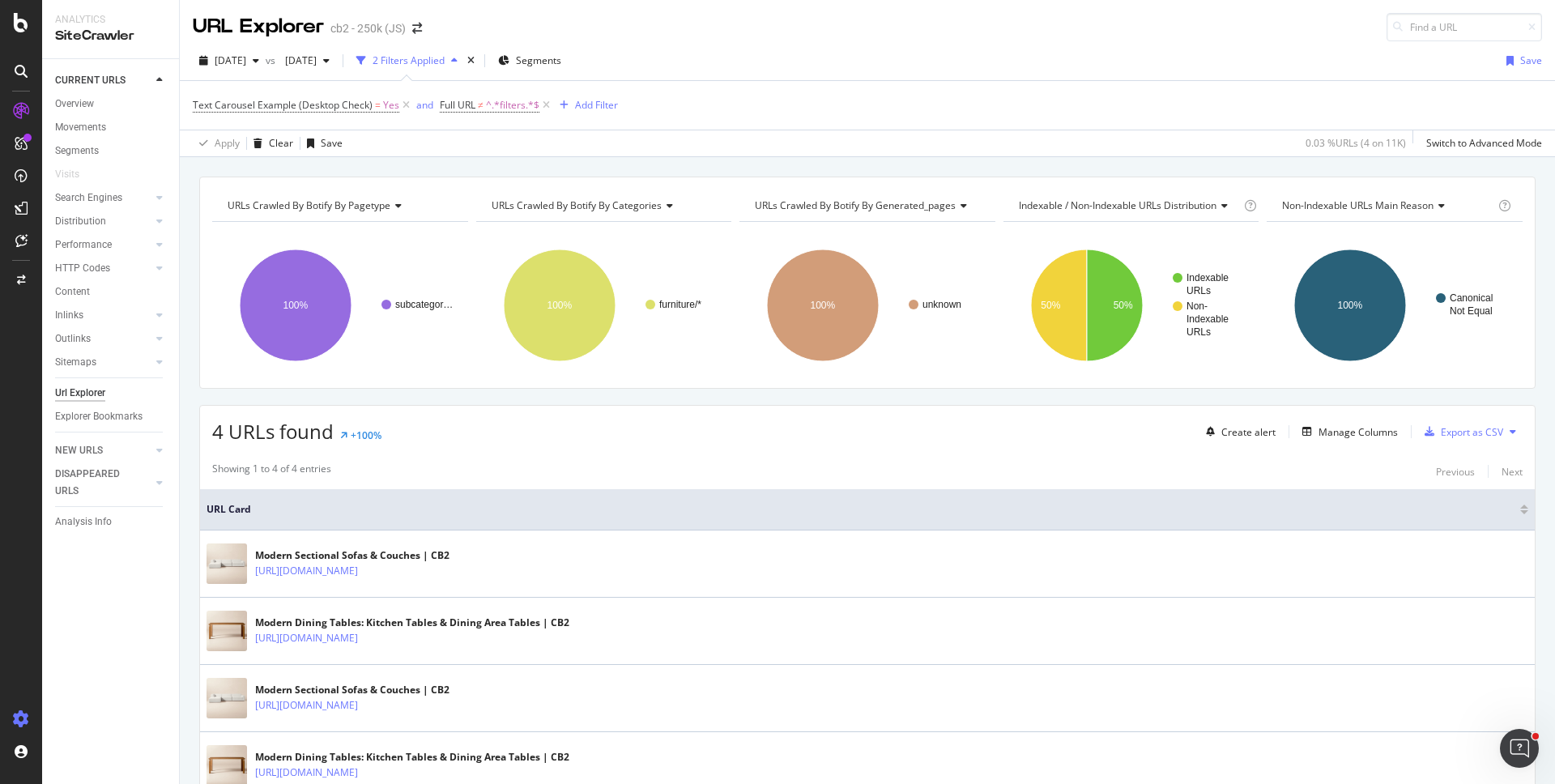
click at [16, 715] on icon at bounding box center [21, 719] width 16 height 16
click at [18, 716] on icon at bounding box center [21, 719] width 16 height 16
click at [19, 715] on icon at bounding box center [21, 719] width 16 height 16
click at [25, 722] on icon at bounding box center [21, 719] width 16 height 16
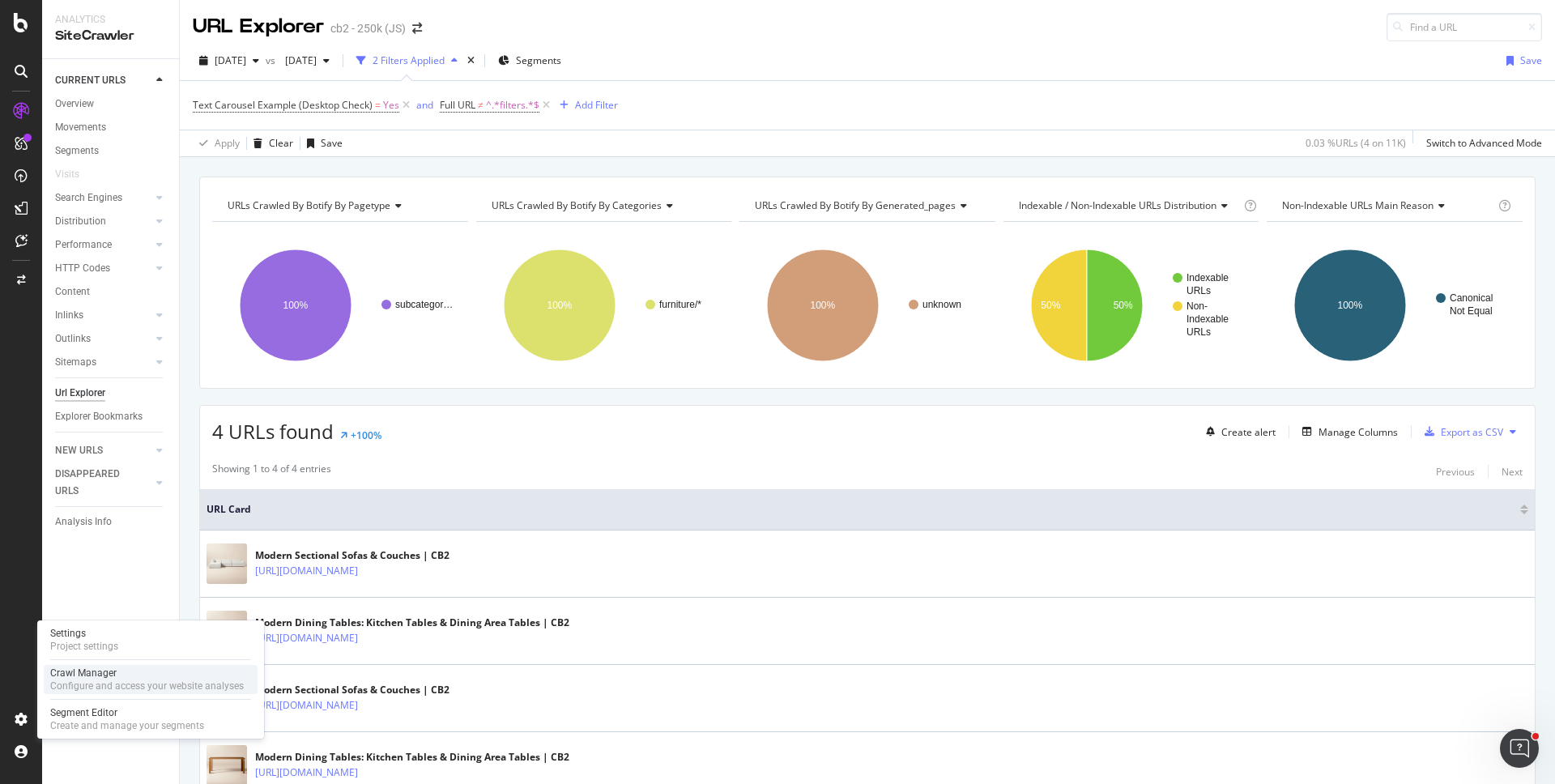
click at [72, 685] on div "Configure and access your website analyses" at bounding box center [147, 686] width 193 height 13
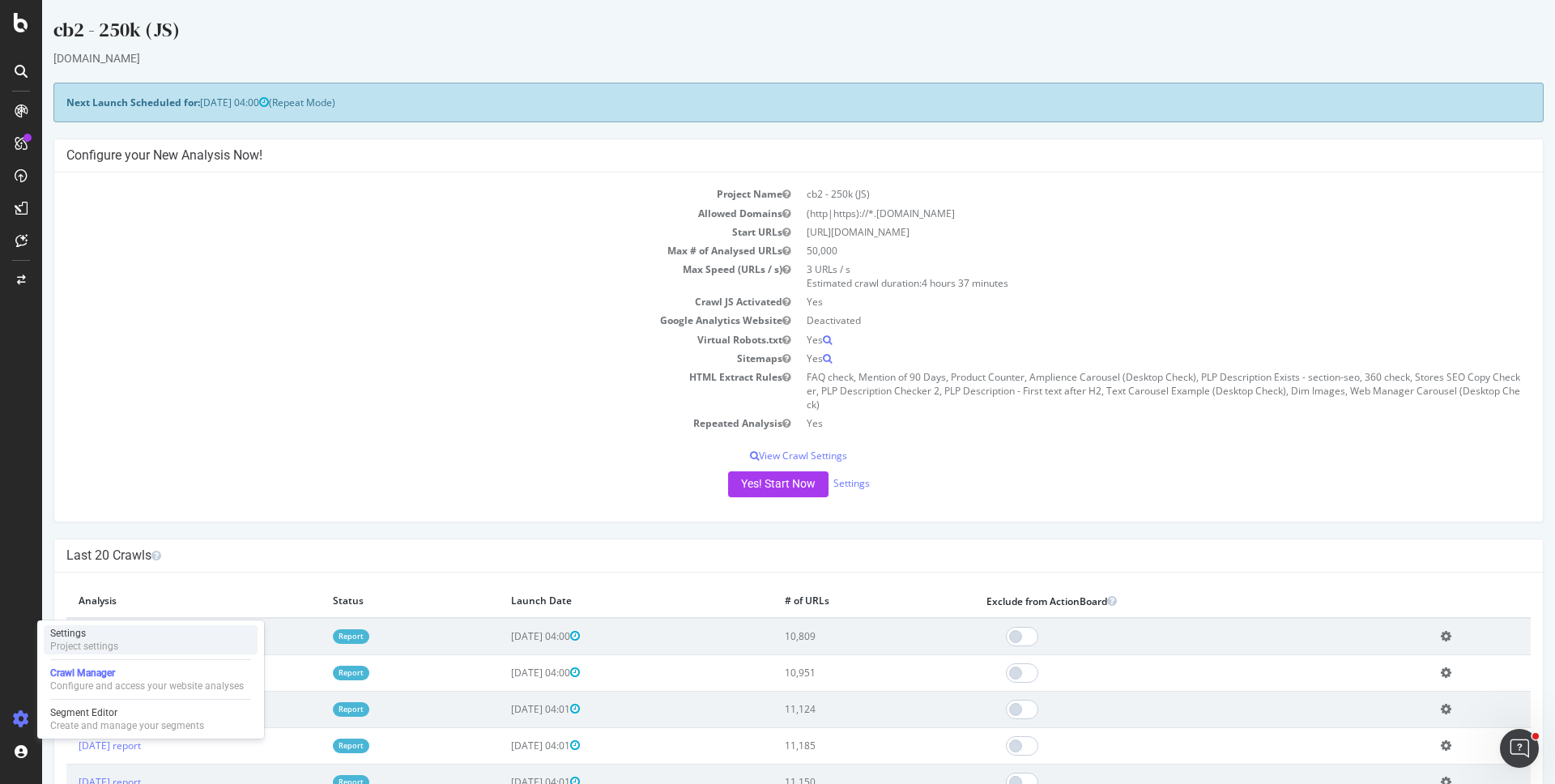
click at [129, 637] on div "Settings Project settings" at bounding box center [150, 639] width 214 height 29
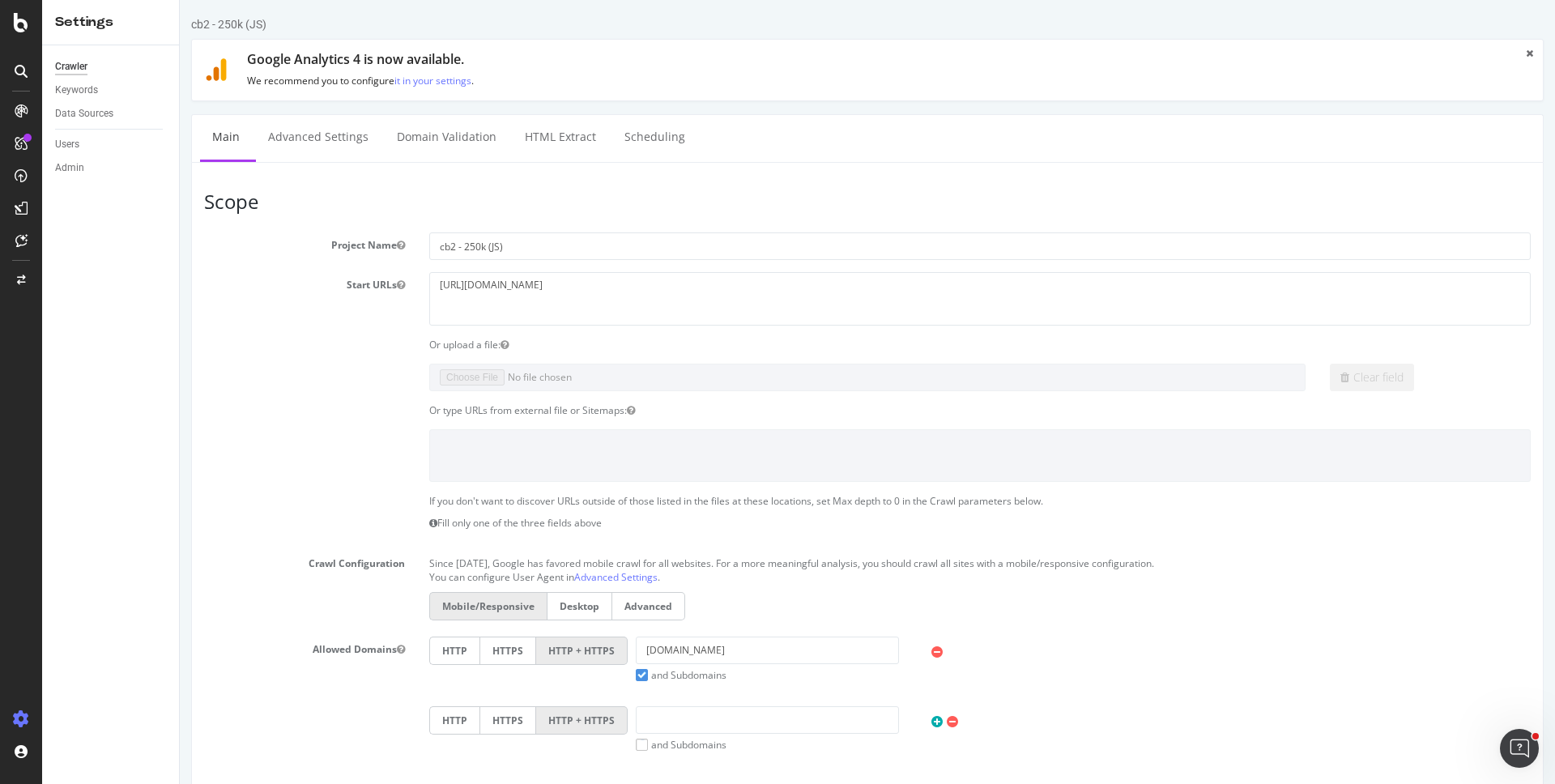
click at [562, 598] on label "Desktop" at bounding box center [580, 605] width 66 height 28
click at [180, 0] on input "Desktop" at bounding box center [180, 0] width 0 height 0
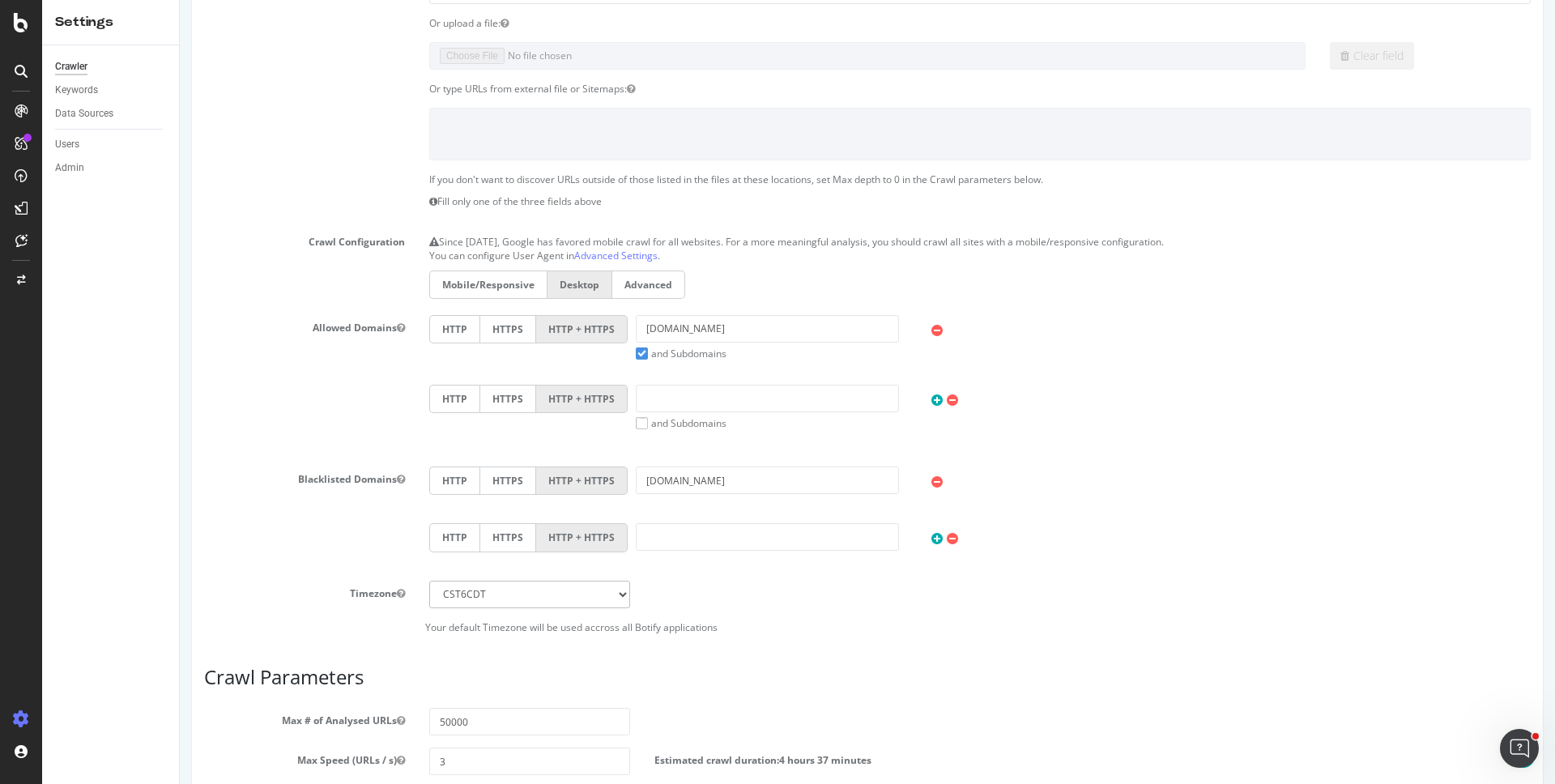
scroll to position [641, 0]
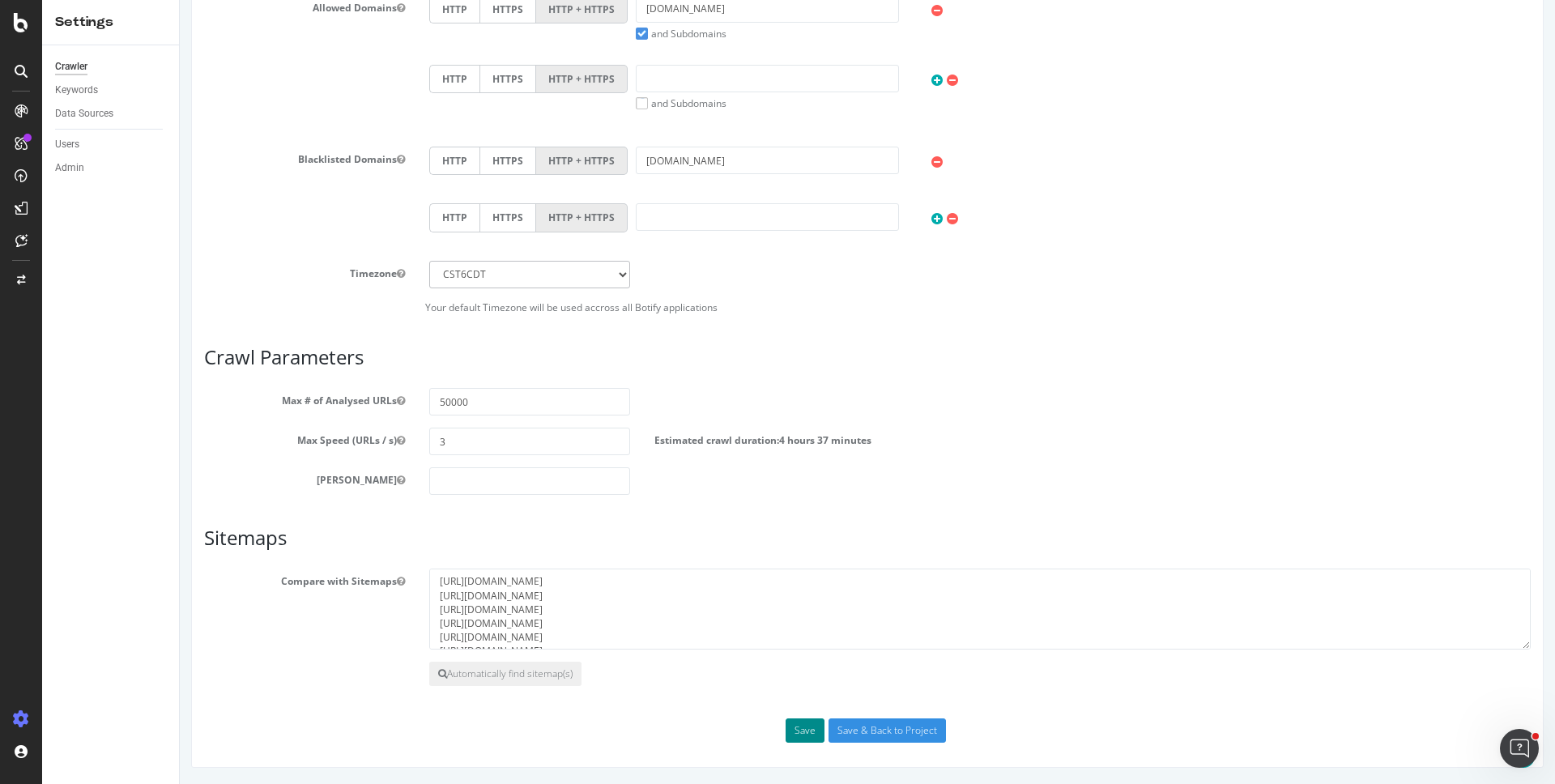
click at [788, 731] on button "Save" at bounding box center [805, 730] width 38 height 25
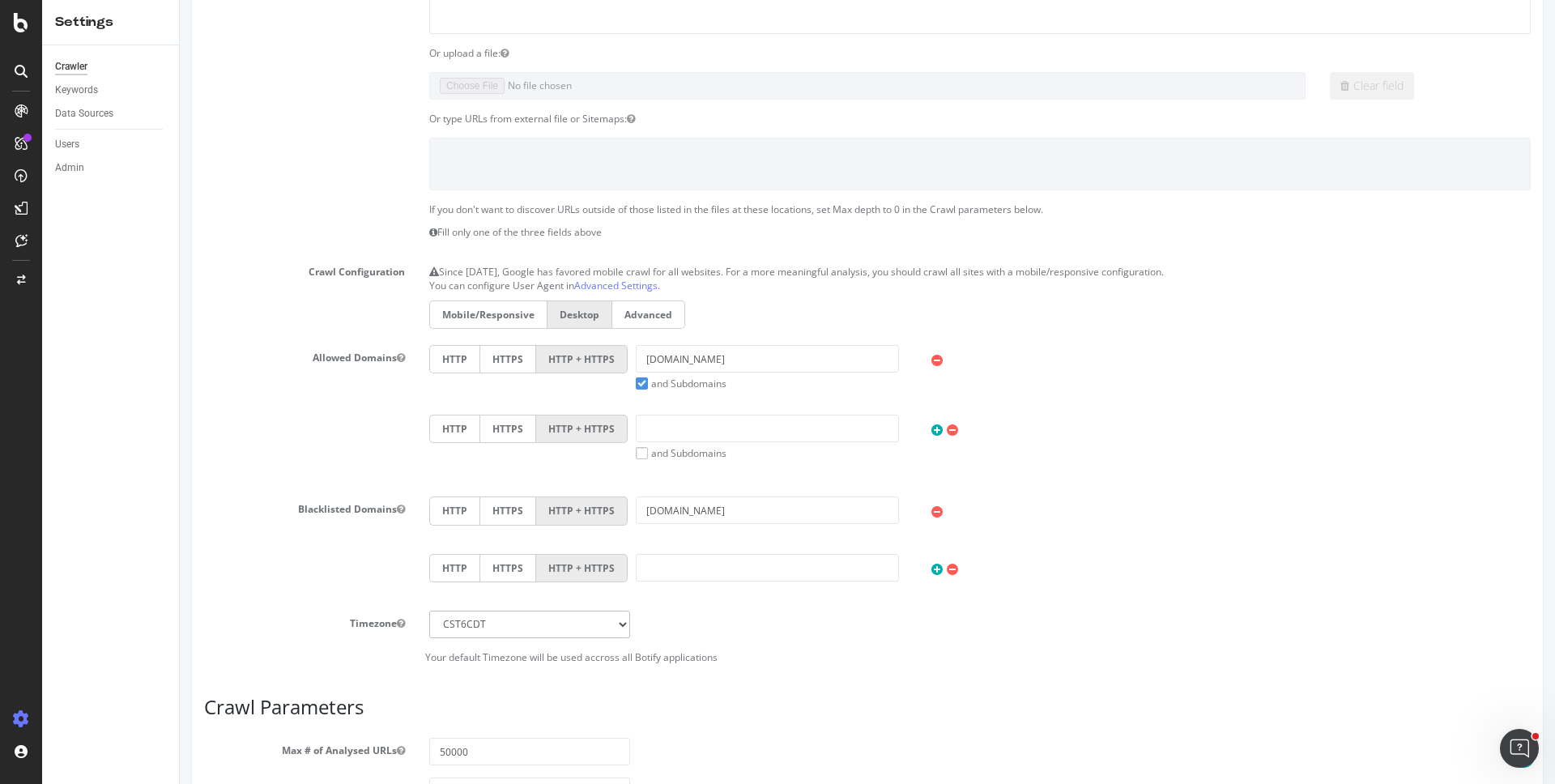
scroll to position [0, 0]
